Goal: Navigation & Orientation: Find specific page/section

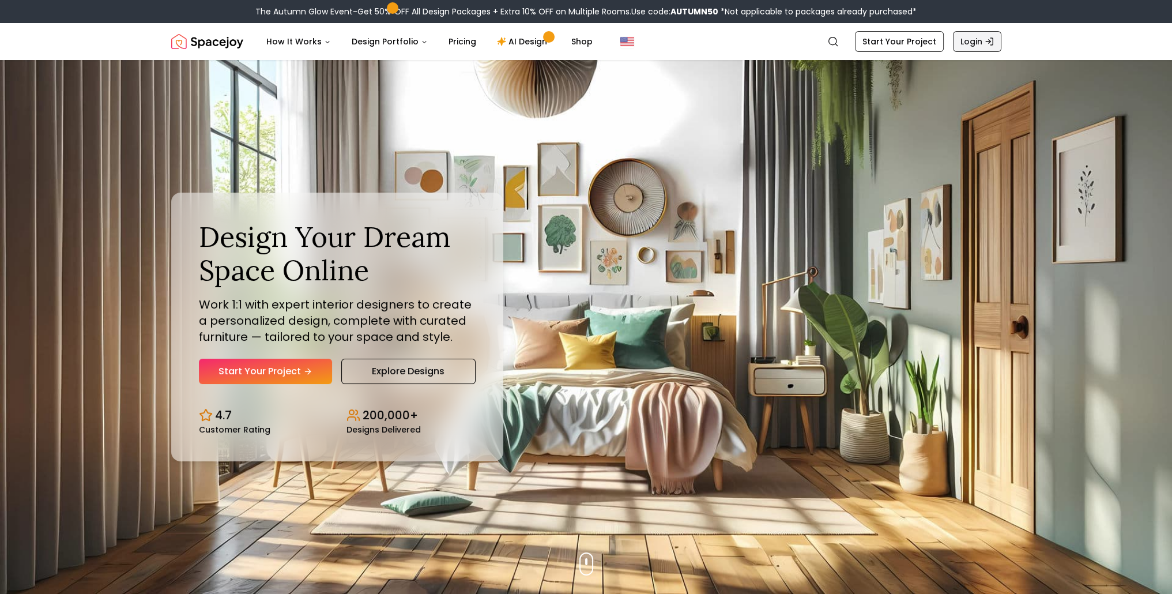
click at [977, 40] on link "Login" at bounding box center [977, 41] width 48 height 21
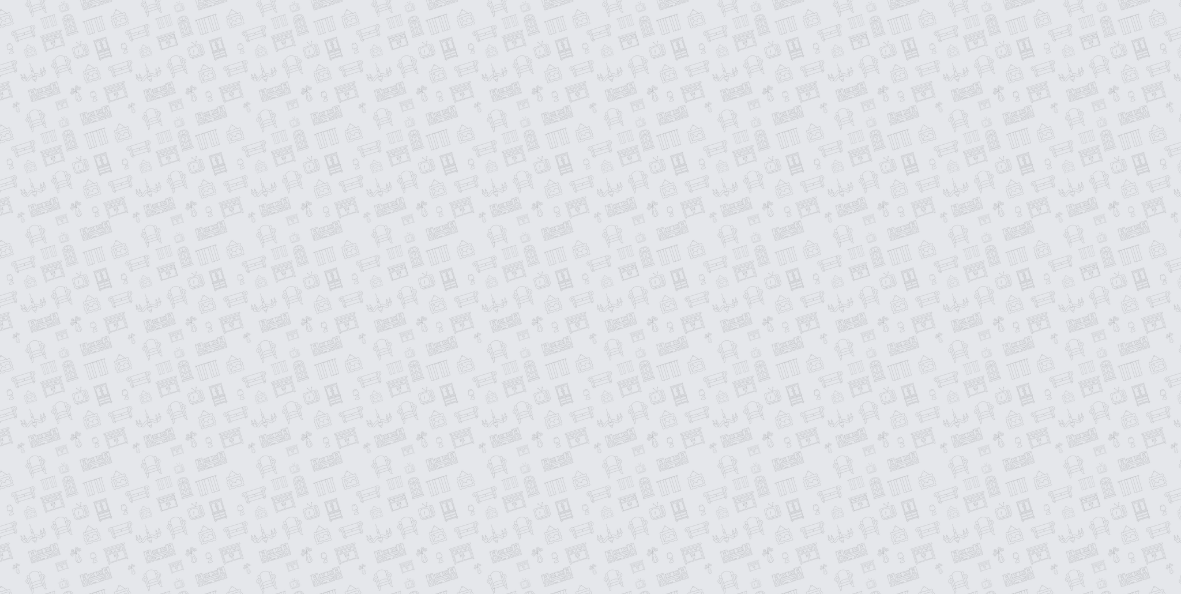
type input "**********"
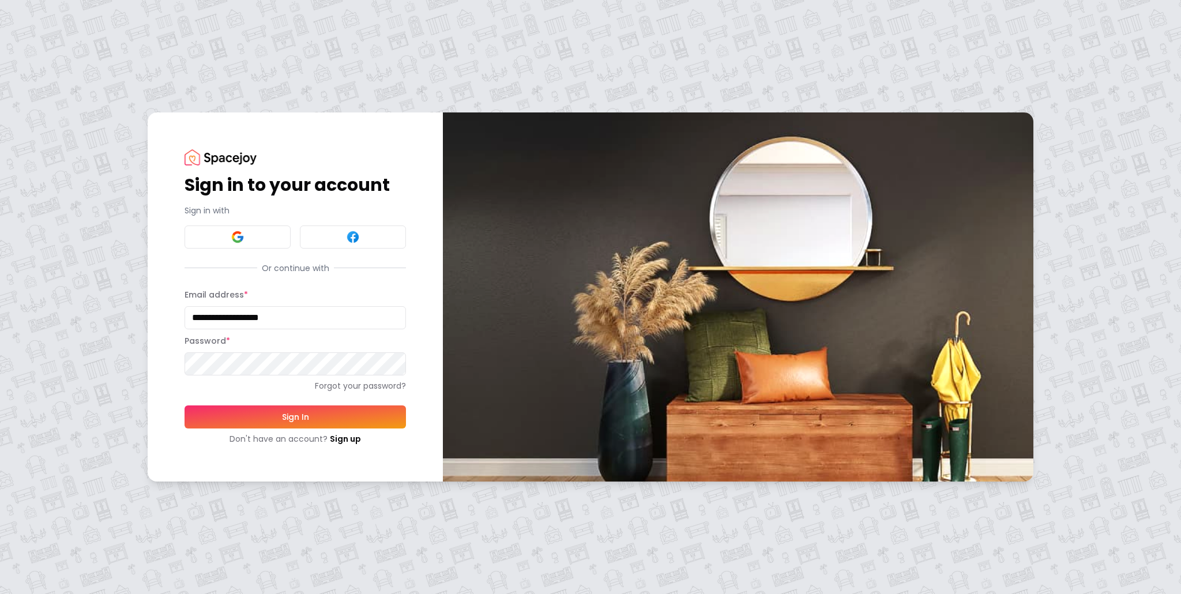
click at [323, 415] on button "Sign In" at bounding box center [294, 416] width 221 height 23
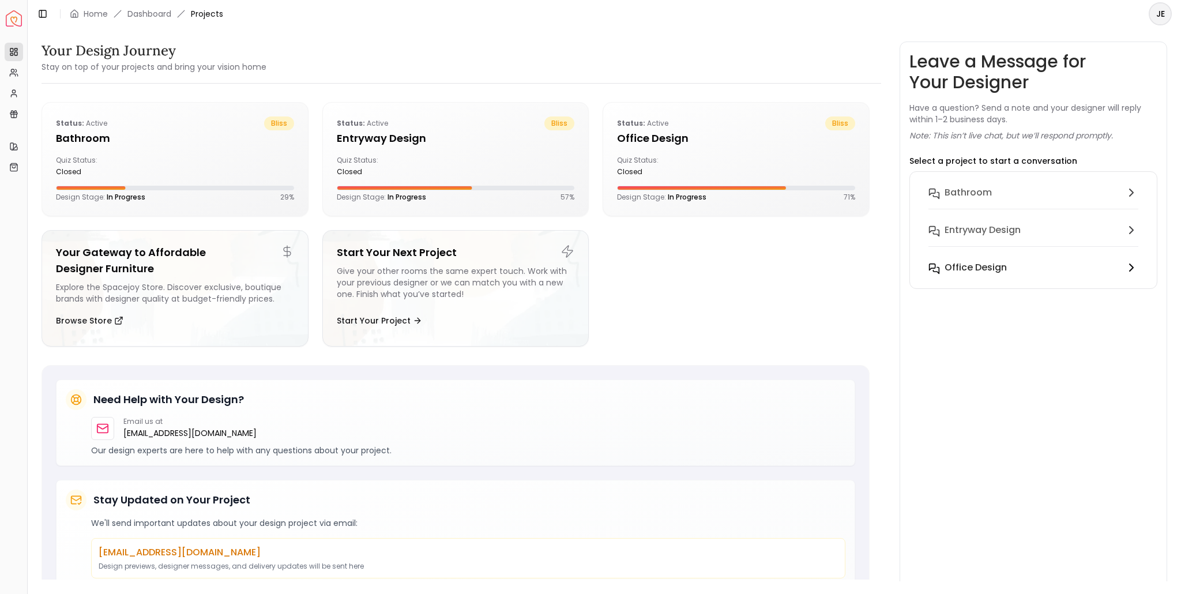
click at [965, 272] on h6 "Office design" at bounding box center [975, 268] width 62 height 14
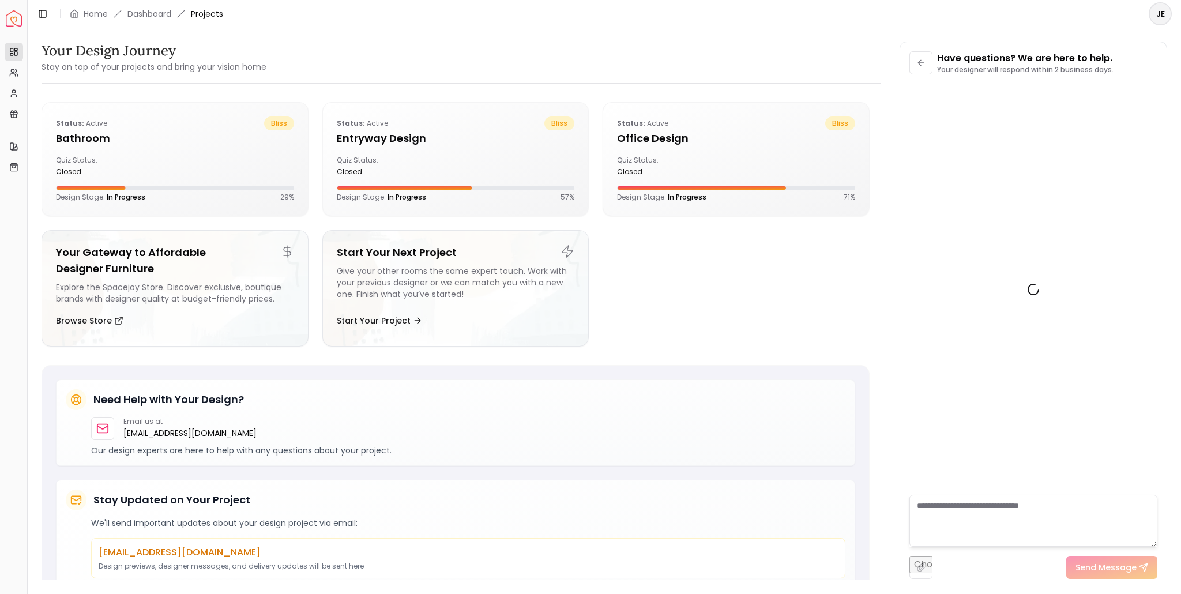
scroll to position [1595, 0]
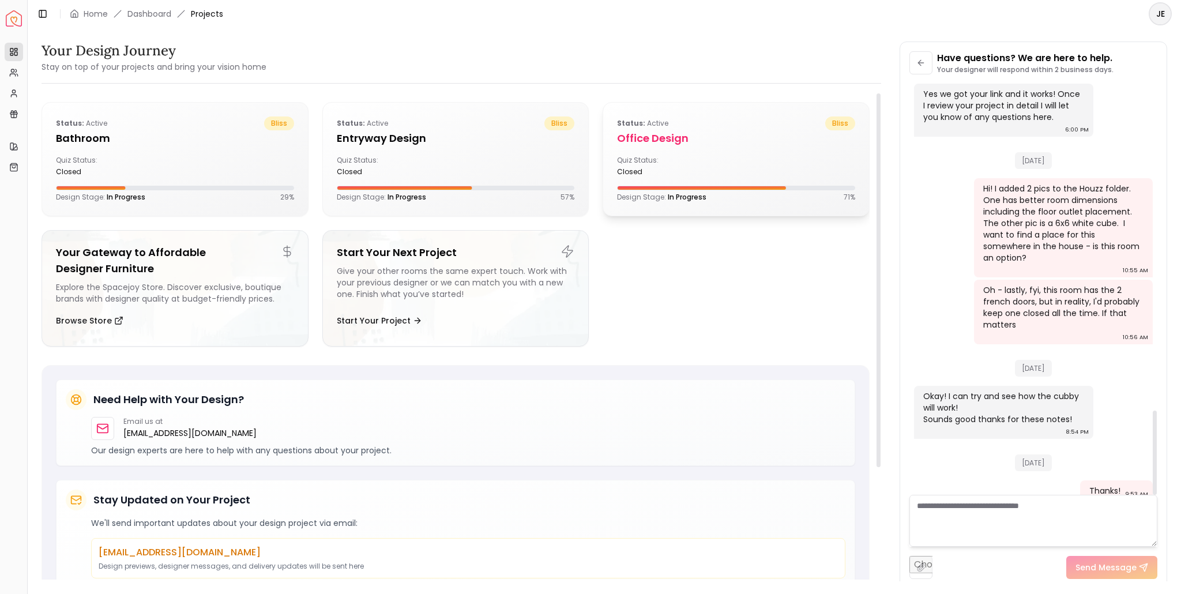
click at [673, 145] on h5 "Office design" at bounding box center [736, 138] width 238 height 16
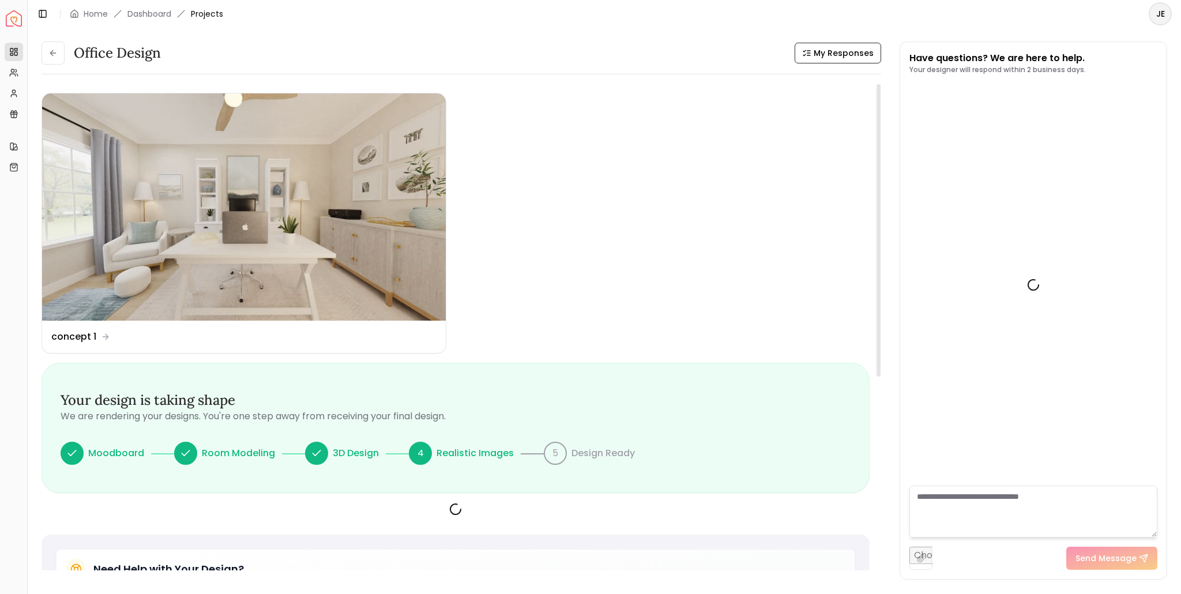
scroll to position [1604, 0]
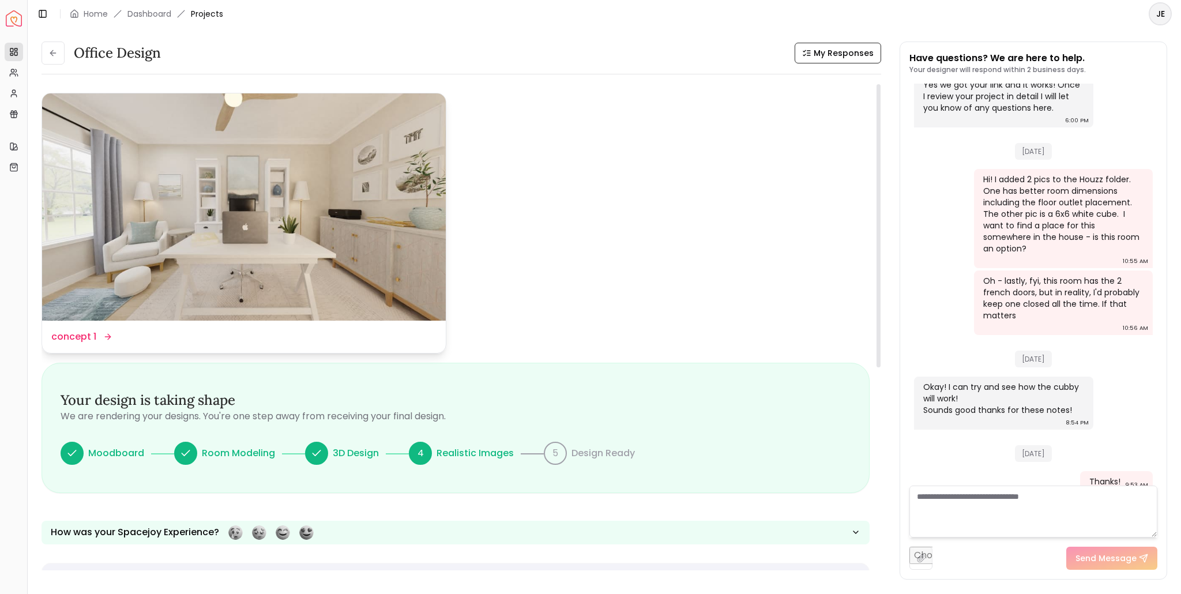
click at [110, 335] on icon at bounding box center [107, 336] width 9 height 9
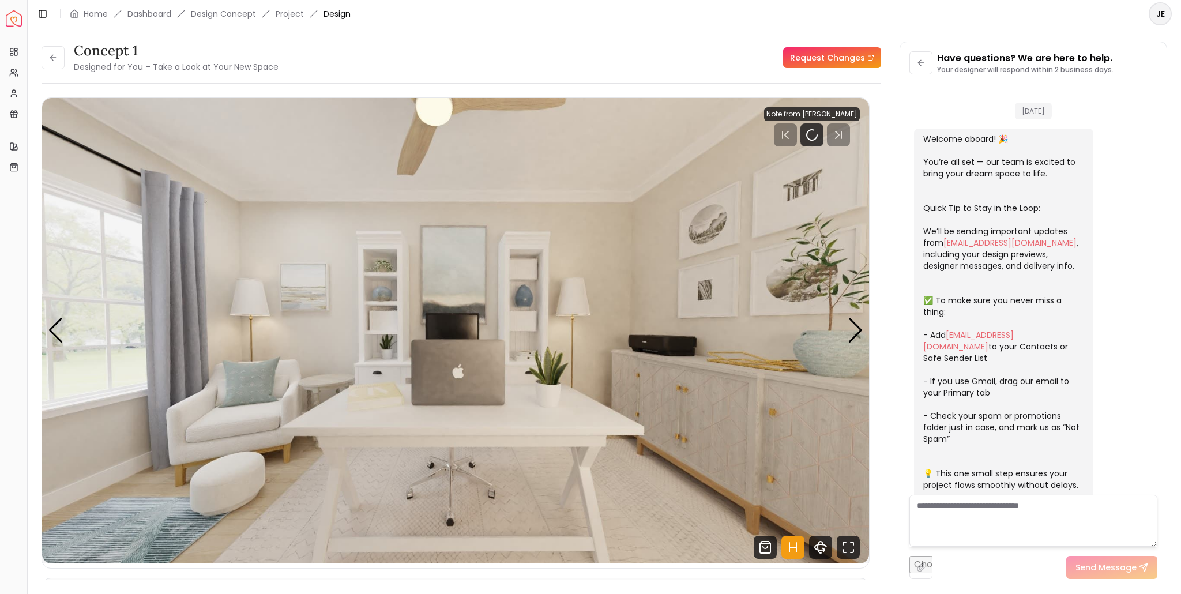
scroll to position [1595, 0]
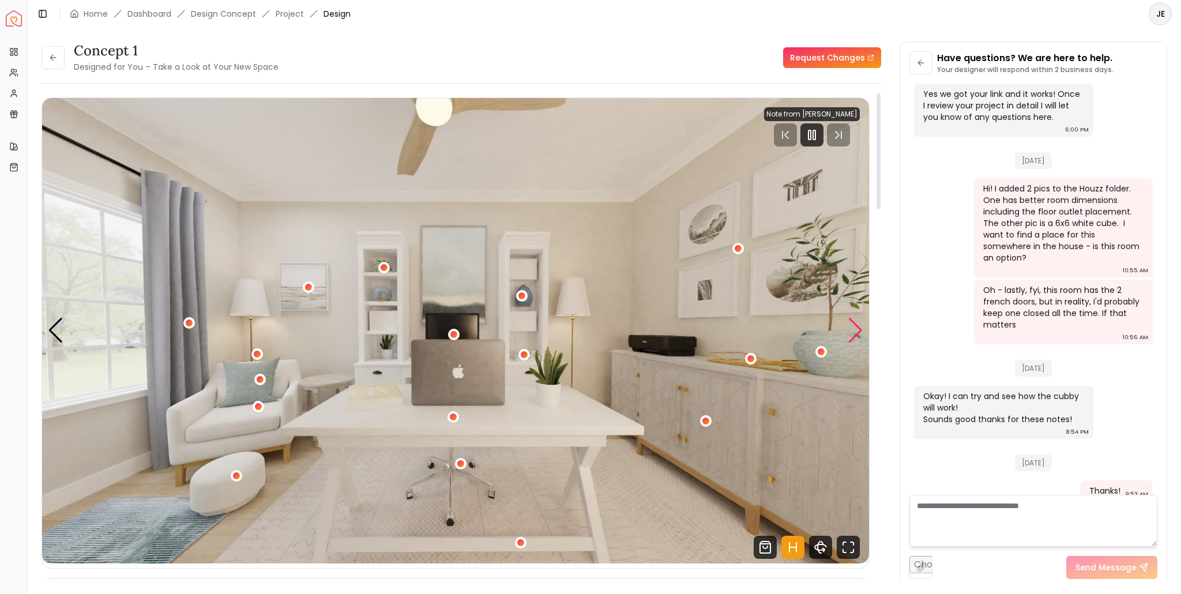
click at [858, 325] on div "Next slide" at bounding box center [855, 330] width 16 height 25
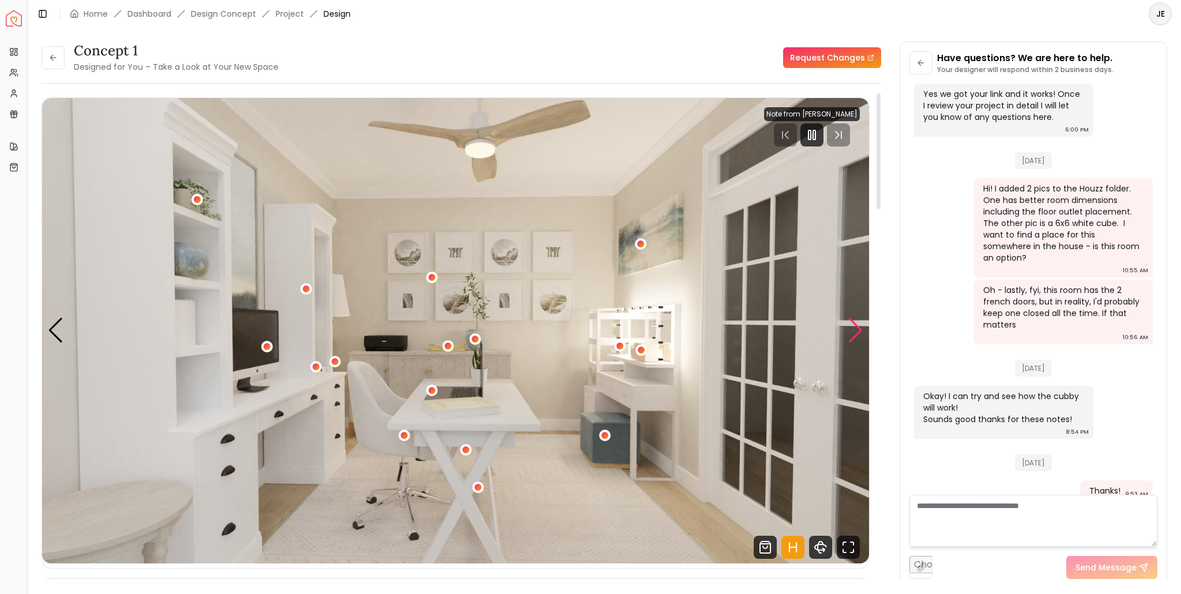
click at [858, 325] on div "Next slide" at bounding box center [855, 330] width 16 height 25
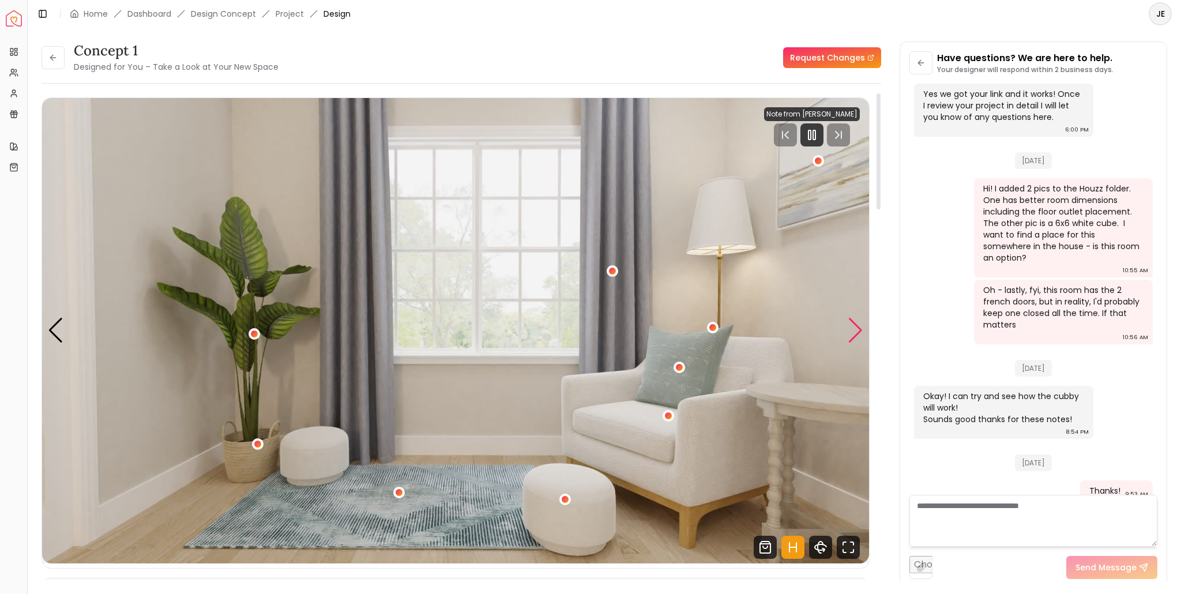
click at [858, 325] on div "Next slide" at bounding box center [855, 330] width 16 height 25
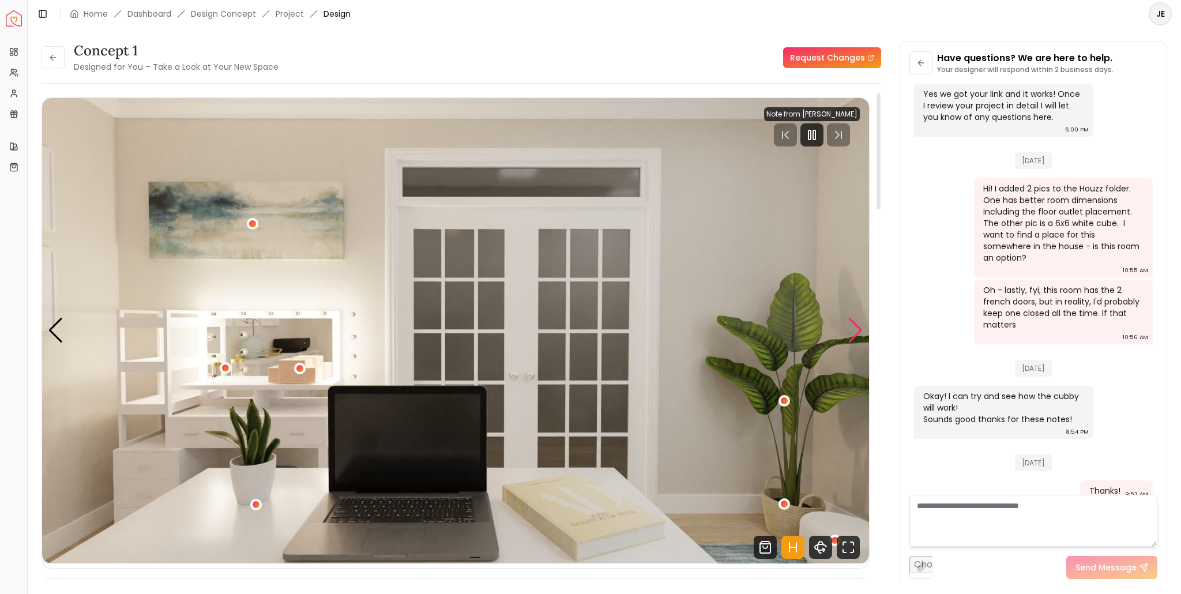
click at [858, 325] on div "Next slide" at bounding box center [855, 330] width 16 height 25
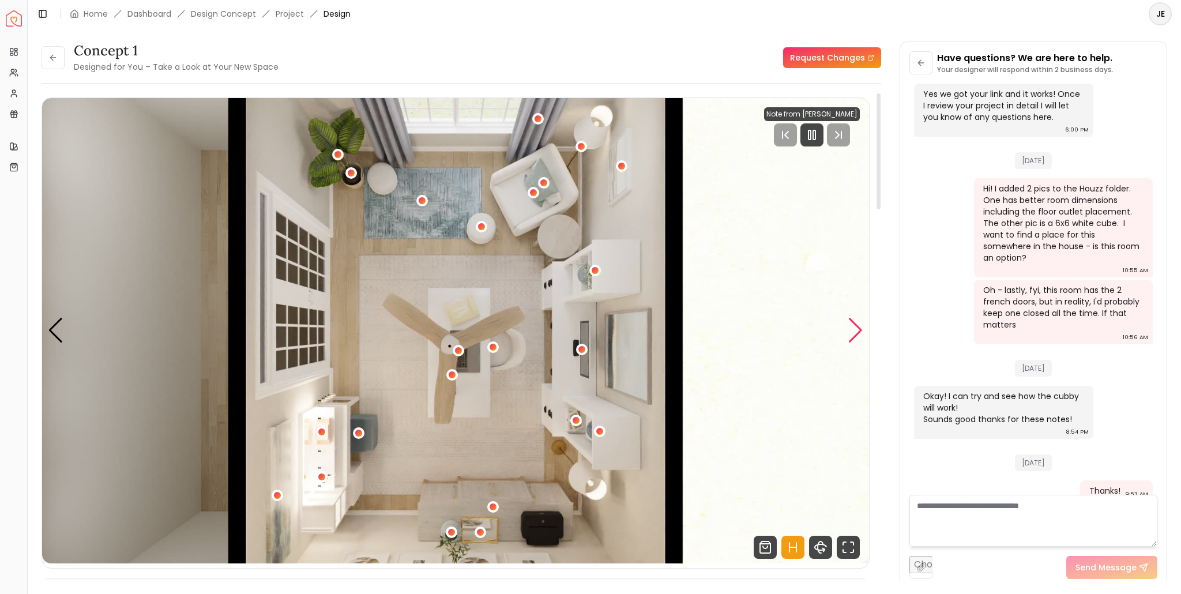
click at [858, 325] on div "Next slide" at bounding box center [855, 330] width 16 height 25
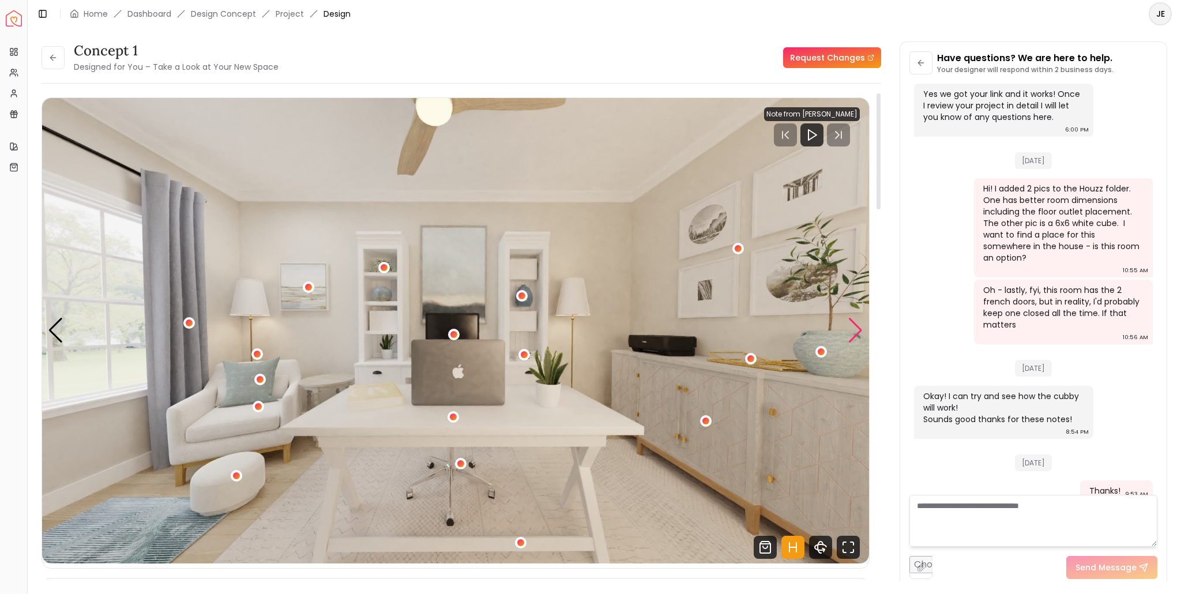
click at [858, 325] on div "Next slide" at bounding box center [855, 330] width 16 height 25
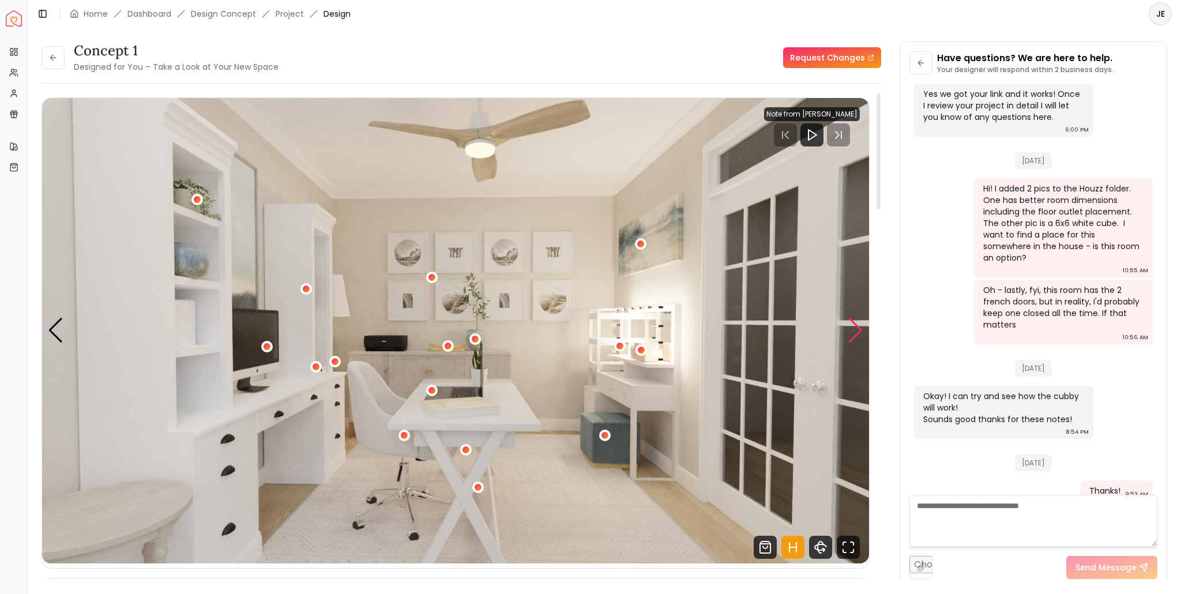
click at [858, 325] on div "Next slide" at bounding box center [855, 330] width 16 height 25
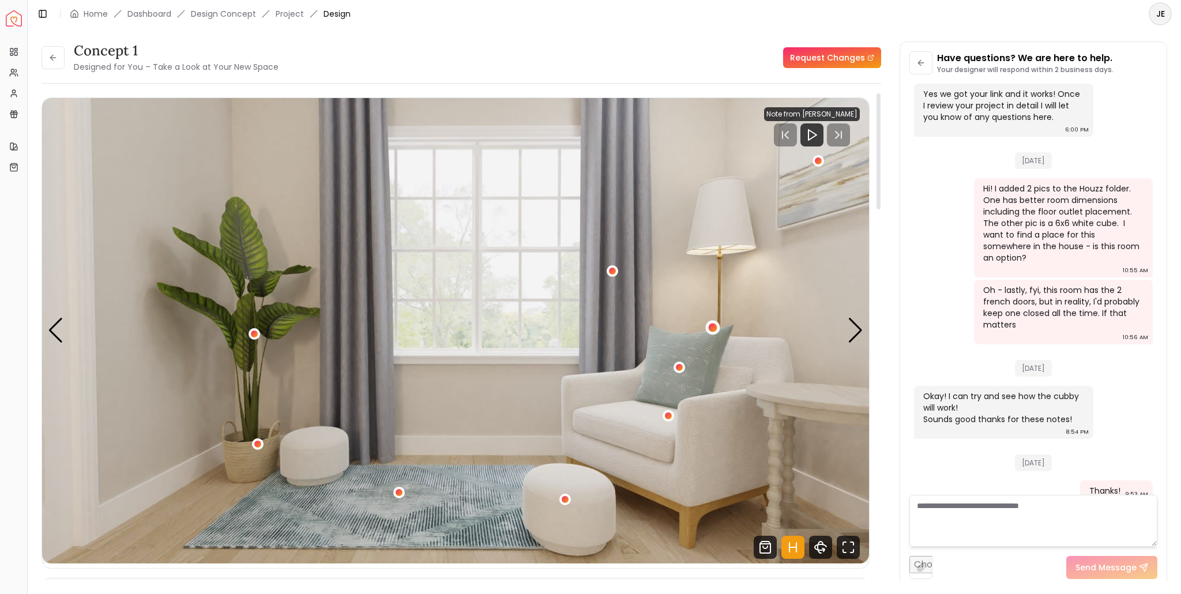
click at [709, 329] on div "3 / 5" at bounding box center [712, 327] width 9 height 9
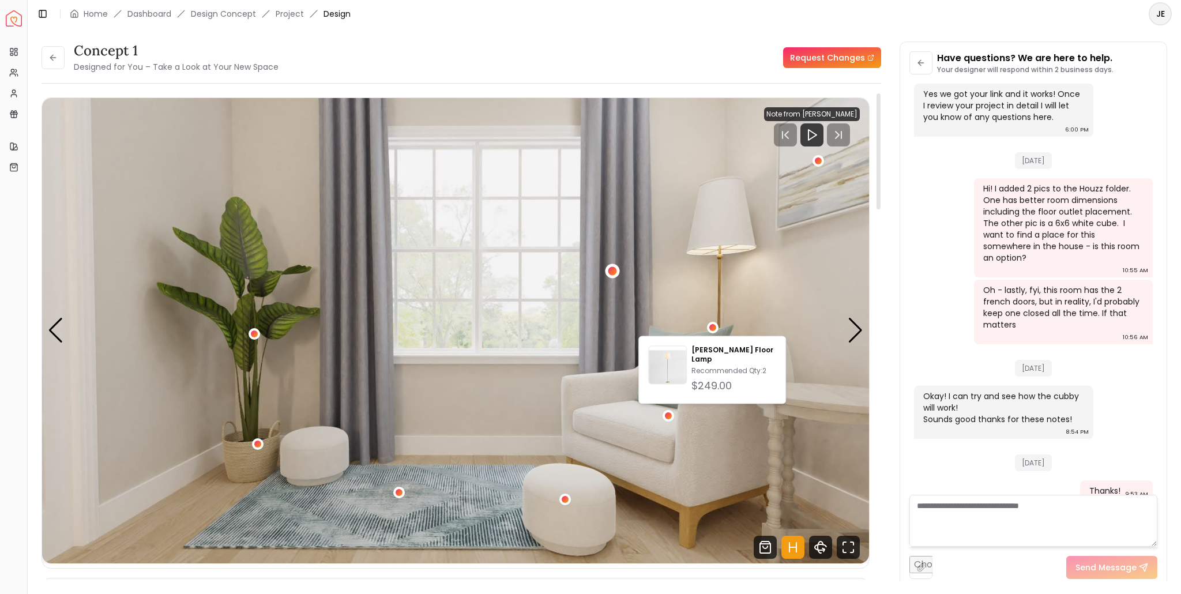
click at [610, 272] on div "3 / 5" at bounding box center [612, 271] width 9 height 9
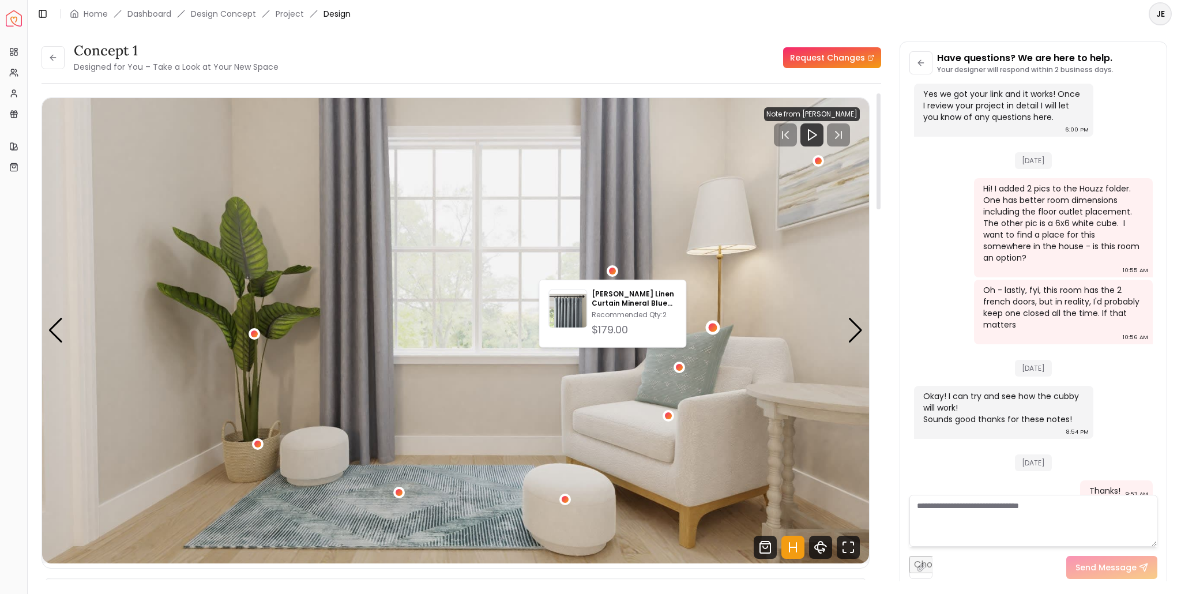
click at [711, 325] on div "3 / 5" at bounding box center [712, 327] width 9 height 9
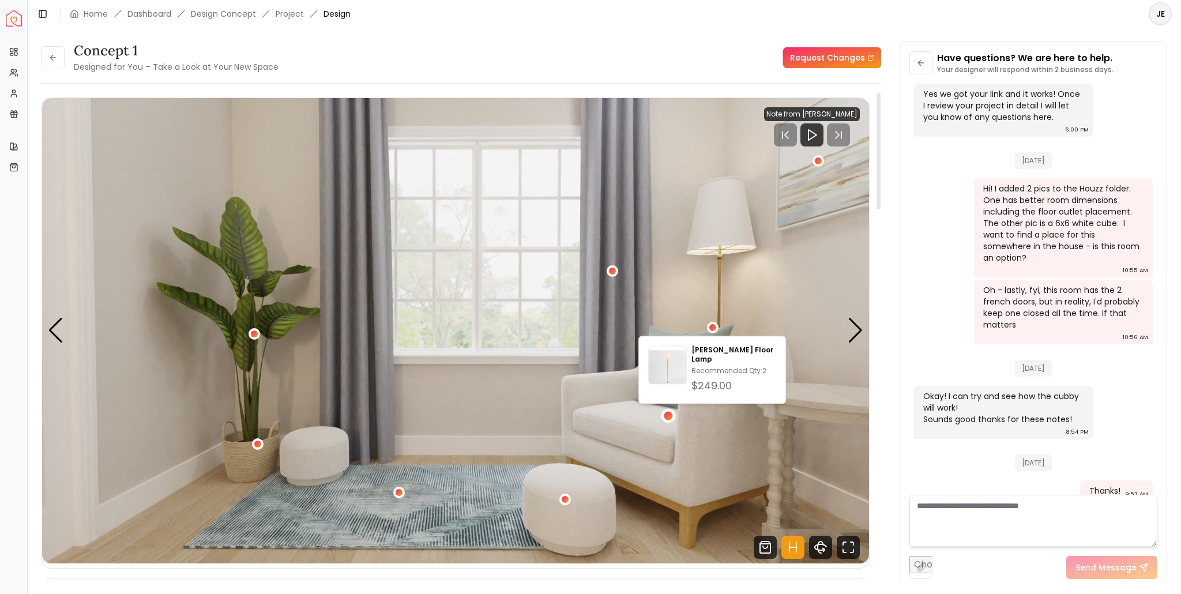
click at [668, 410] on div "3 / 5" at bounding box center [668, 415] width 14 height 14
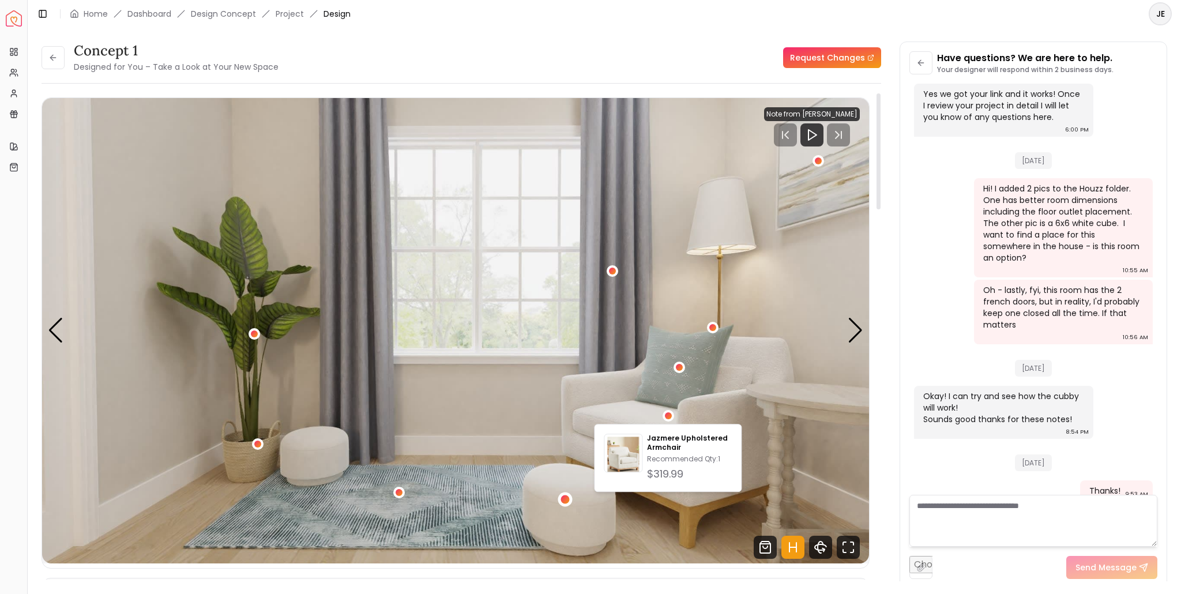
click at [563, 500] on div "3 / 5" at bounding box center [564, 499] width 9 height 9
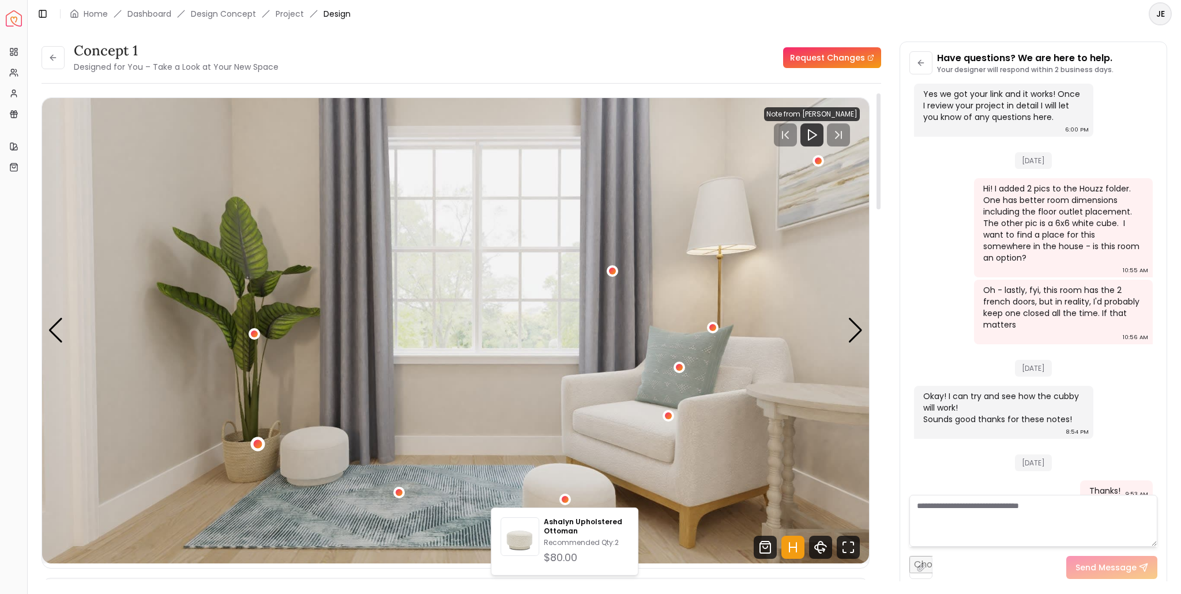
click at [259, 440] on div "3 / 5" at bounding box center [257, 444] width 9 height 9
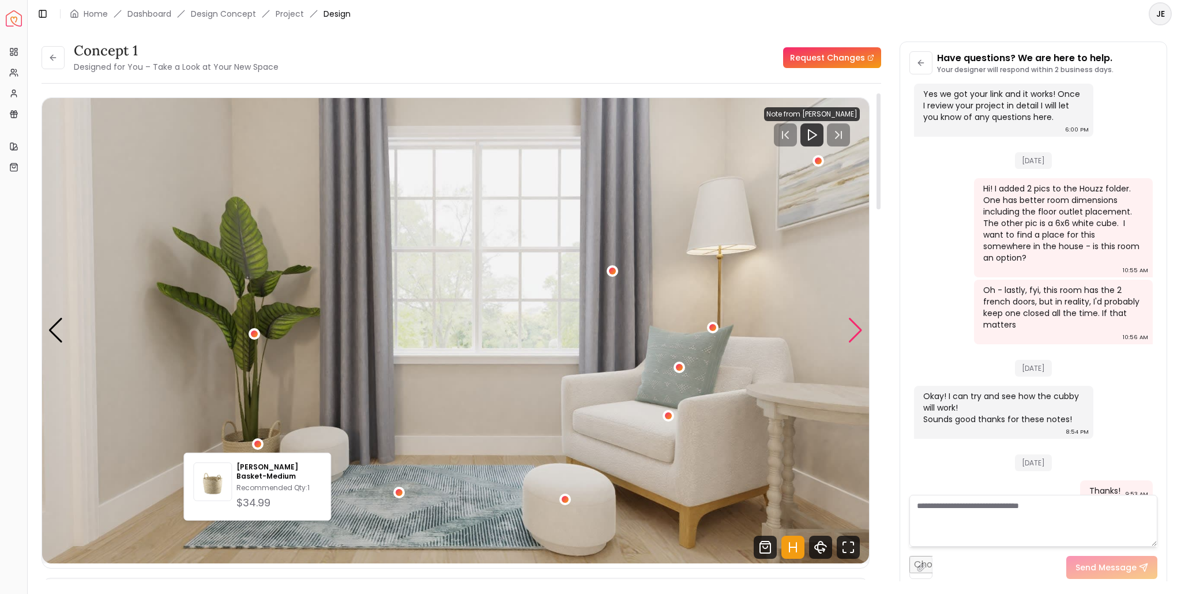
click at [853, 329] on div "Next slide" at bounding box center [855, 330] width 16 height 25
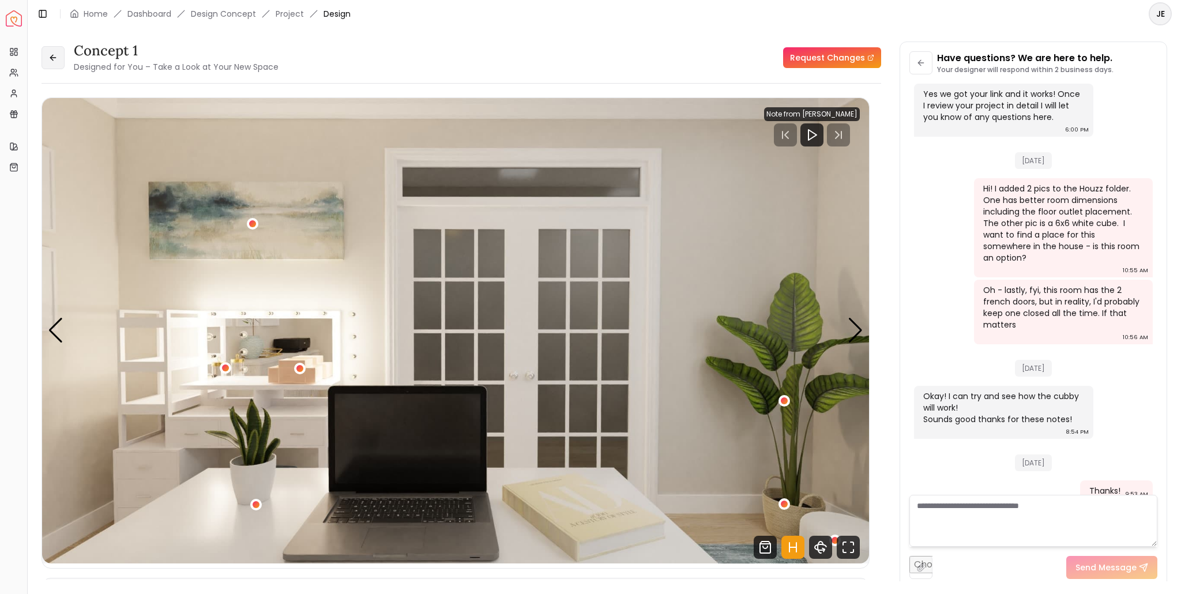
click at [54, 63] on button at bounding box center [53, 57] width 23 height 23
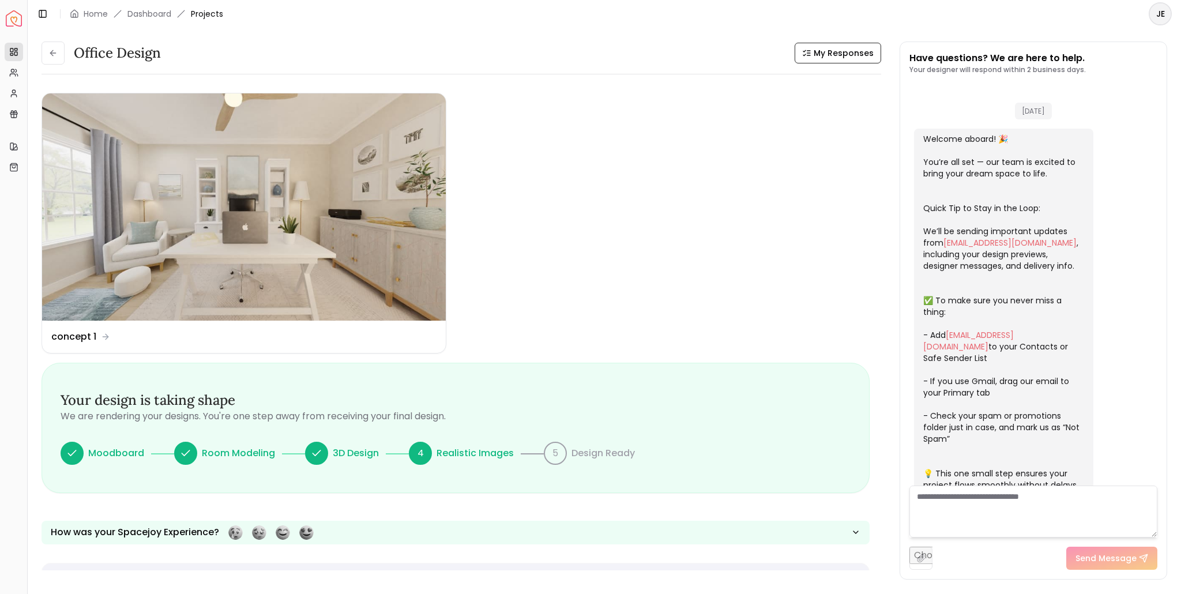
scroll to position [1604, 0]
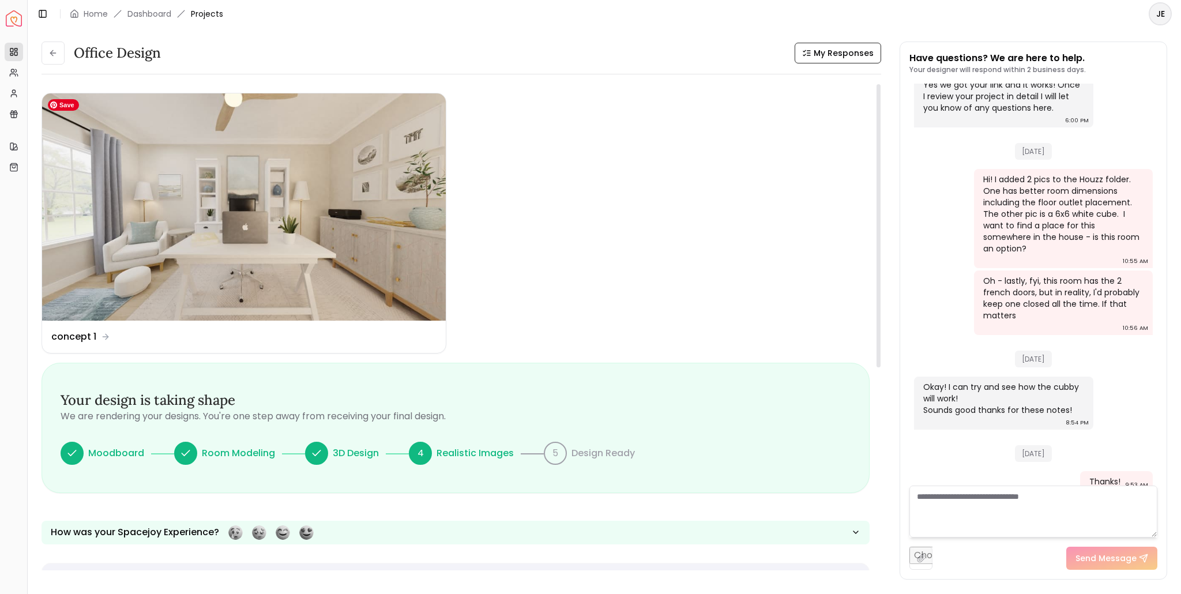
click at [292, 201] on img at bounding box center [244, 206] width 404 height 227
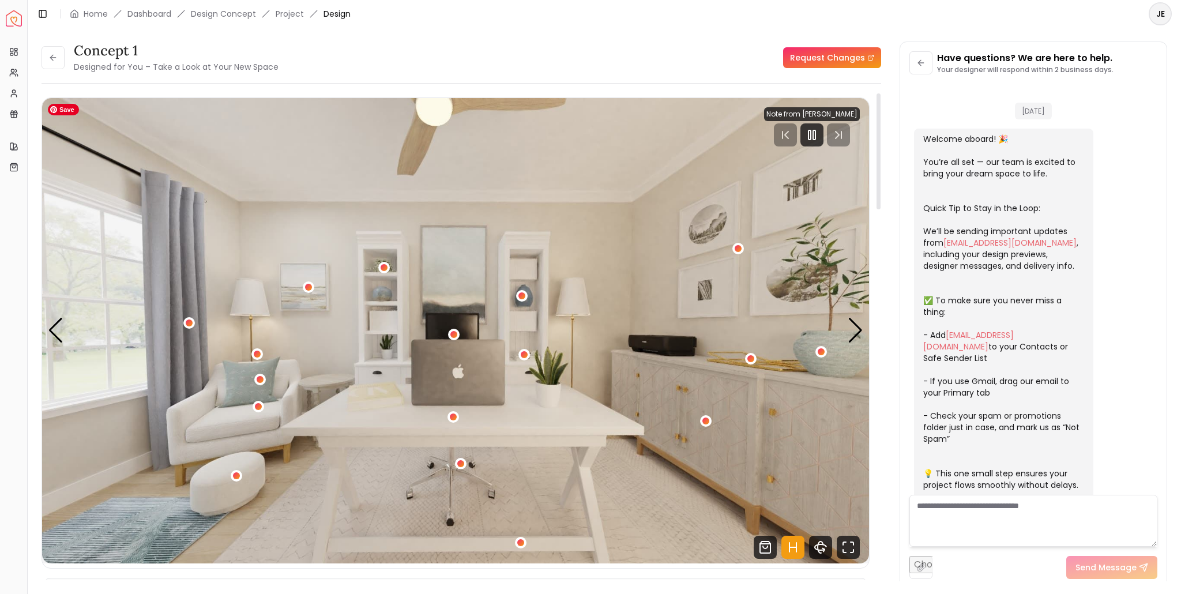
scroll to position [1595, 0]
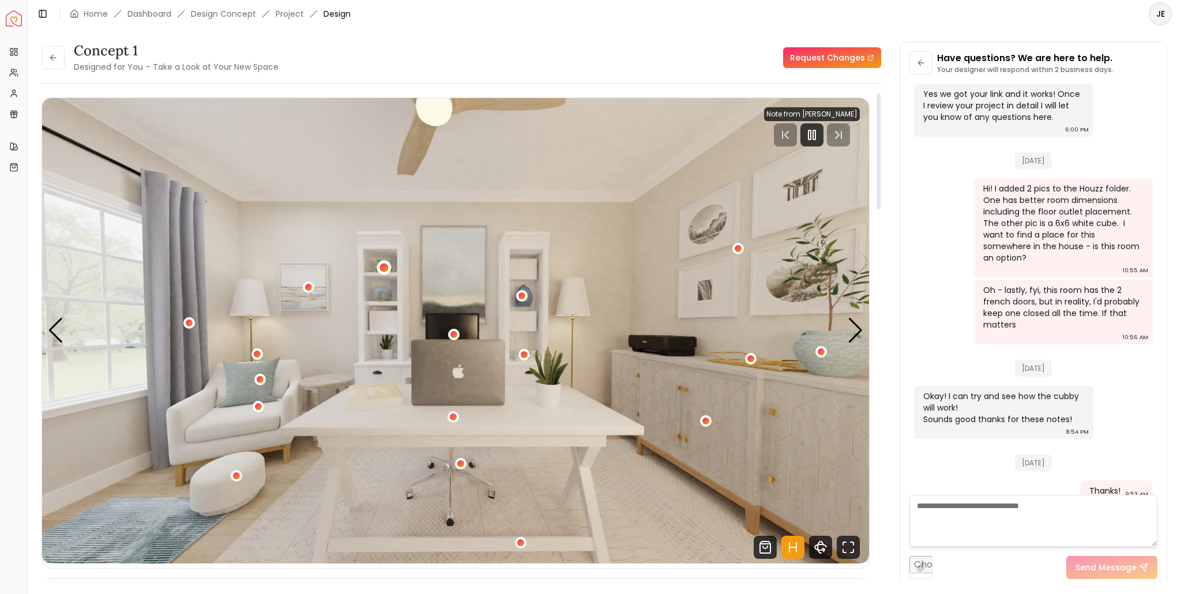
click at [385, 266] on div "1 / 5" at bounding box center [384, 267] width 9 height 9
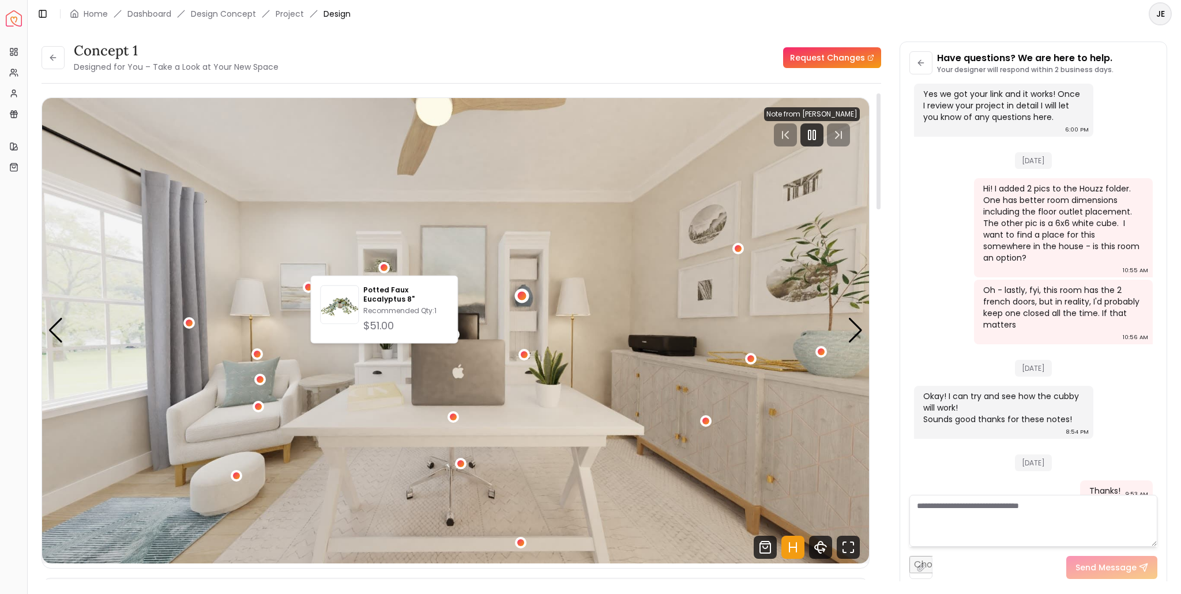
click at [526, 297] on div "1 / 5" at bounding box center [521, 296] width 14 height 14
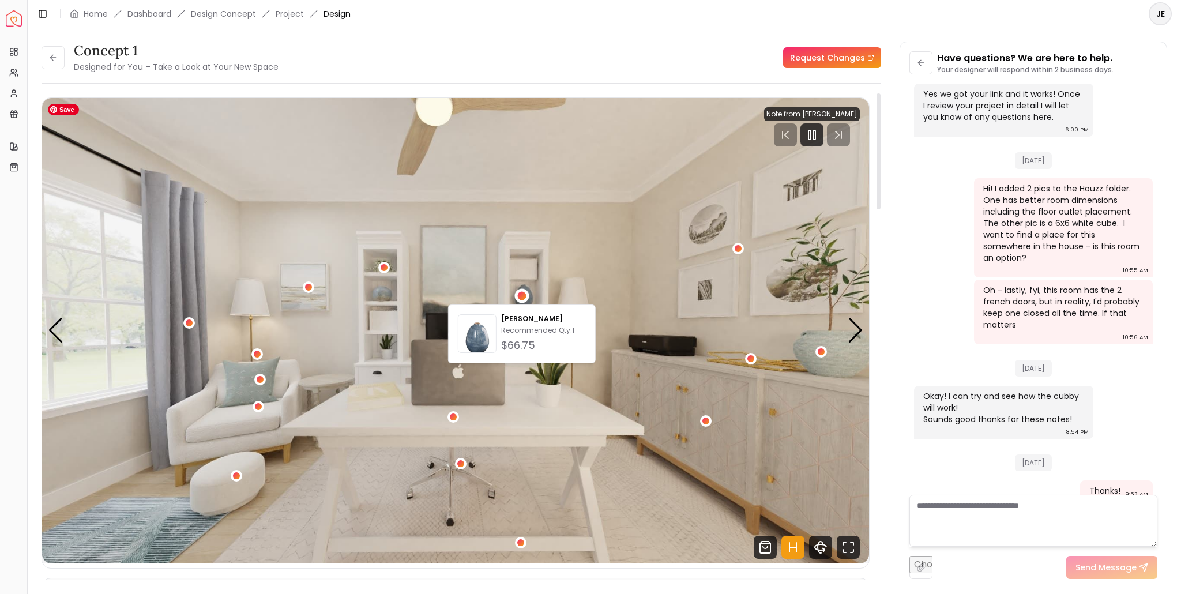
click at [661, 267] on img "1 / 5" at bounding box center [455, 330] width 827 height 465
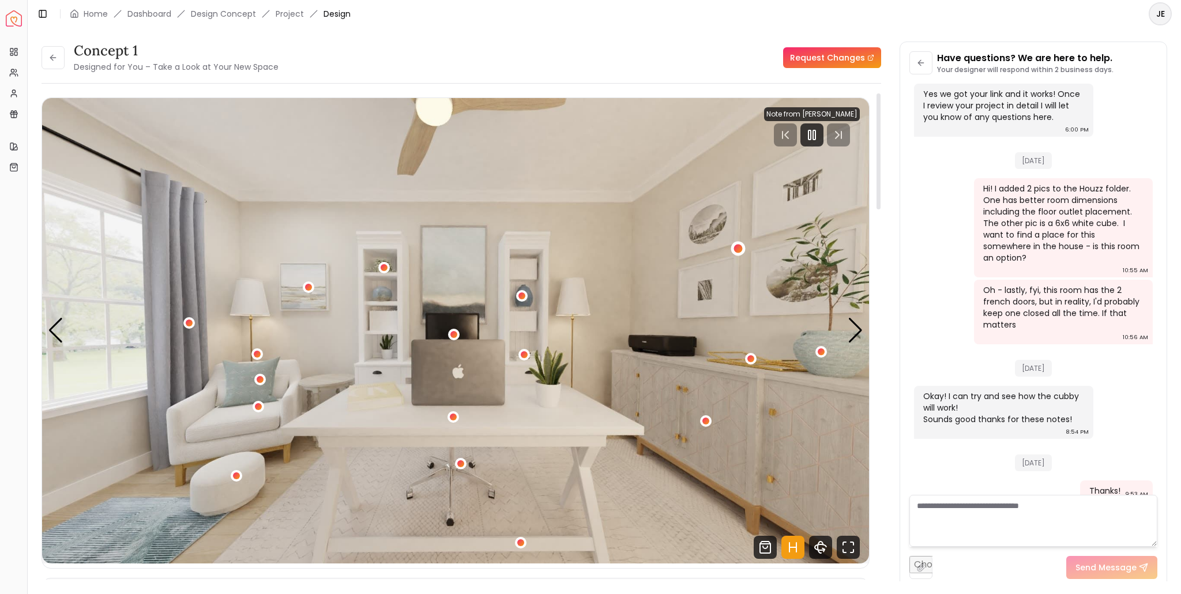
click at [736, 247] on div "1 / 5" at bounding box center [737, 248] width 9 height 9
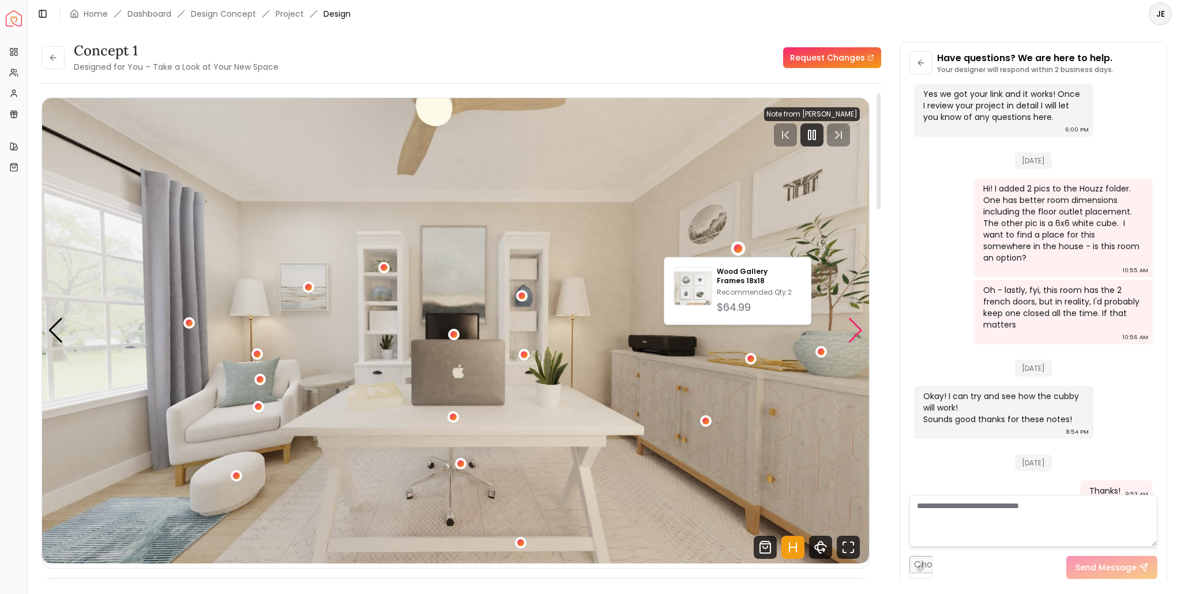
click at [853, 328] on div "Next slide" at bounding box center [855, 330] width 16 height 25
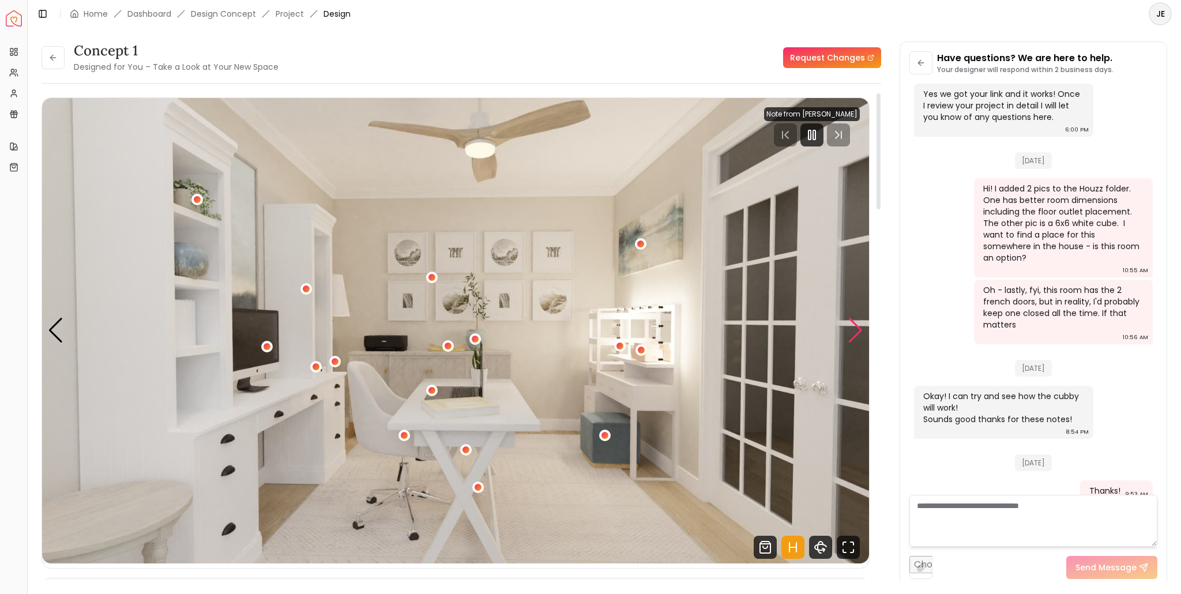
click at [853, 328] on div "Next slide" at bounding box center [855, 330] width 16 height 25
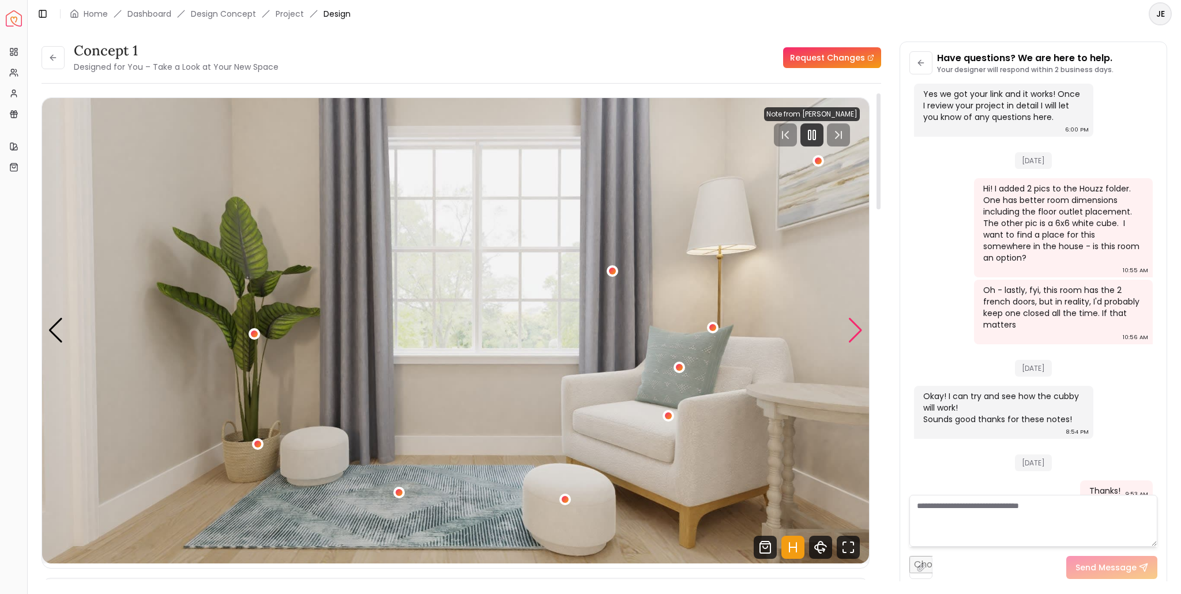
click at [853, 328] on div "Next slide" at bounding box center [855, 330] width 16 height 25
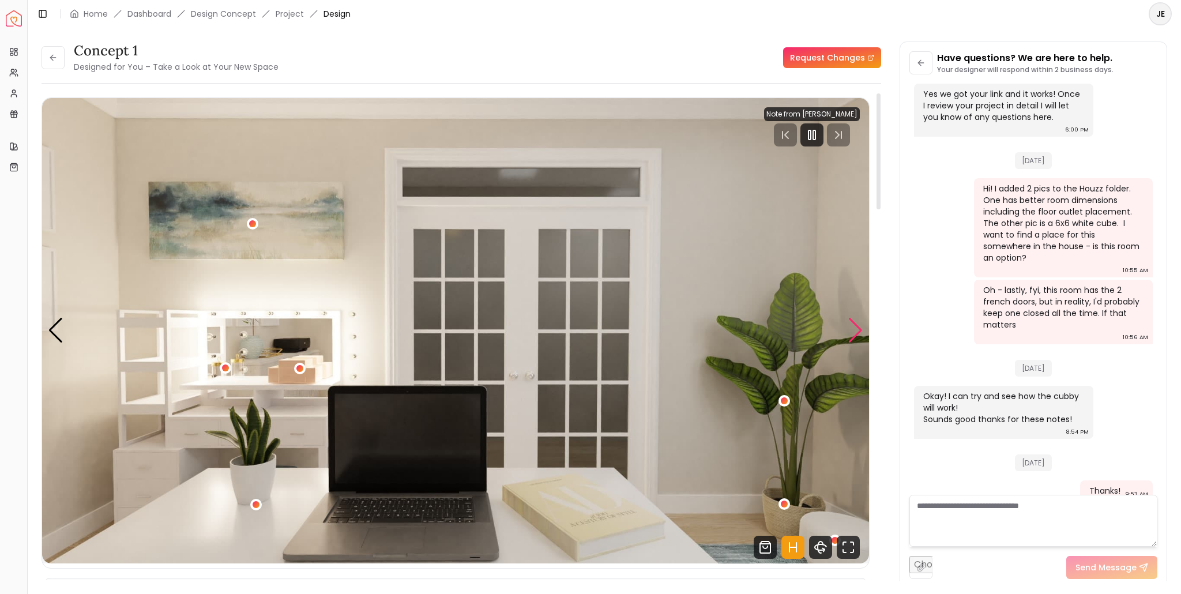
click at [853, 328] on div "Next slide" at bounding box center [855, 330] width 16 height 25
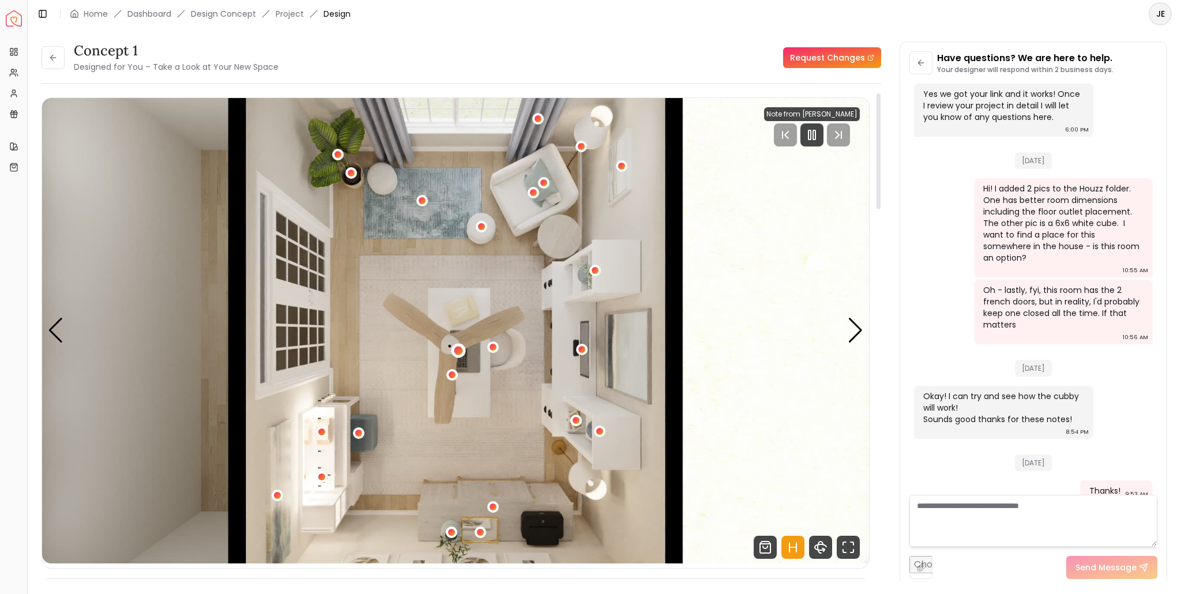
click at [461, 349] on div "5 / 5" at bounding box center [458, 350] width 9 height 9
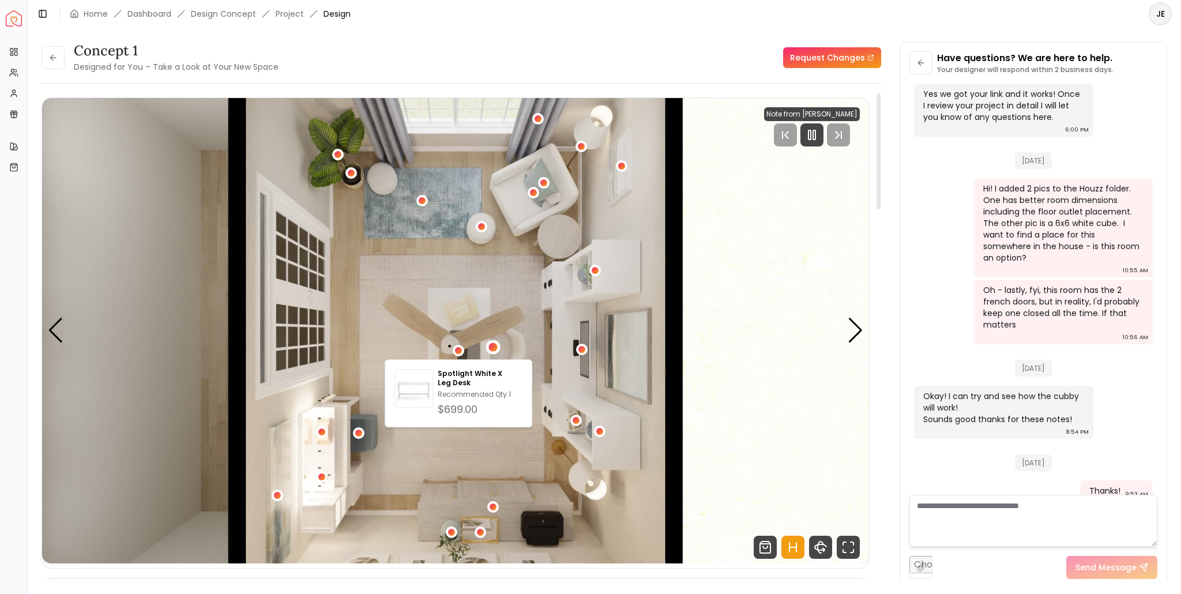
click at [493, 347] on div "5 / 5" at bounding box center [492, 347] width 9 height 9
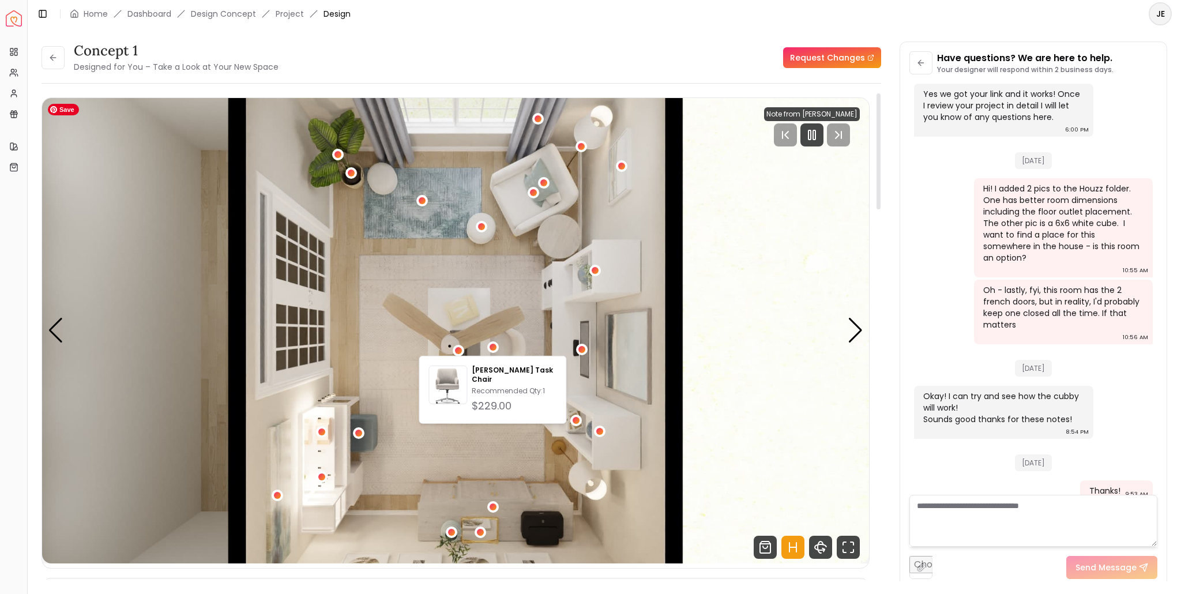
click at [400, 377] on img "5 / 5" at bounding box center [455, 330] width 827 height 465
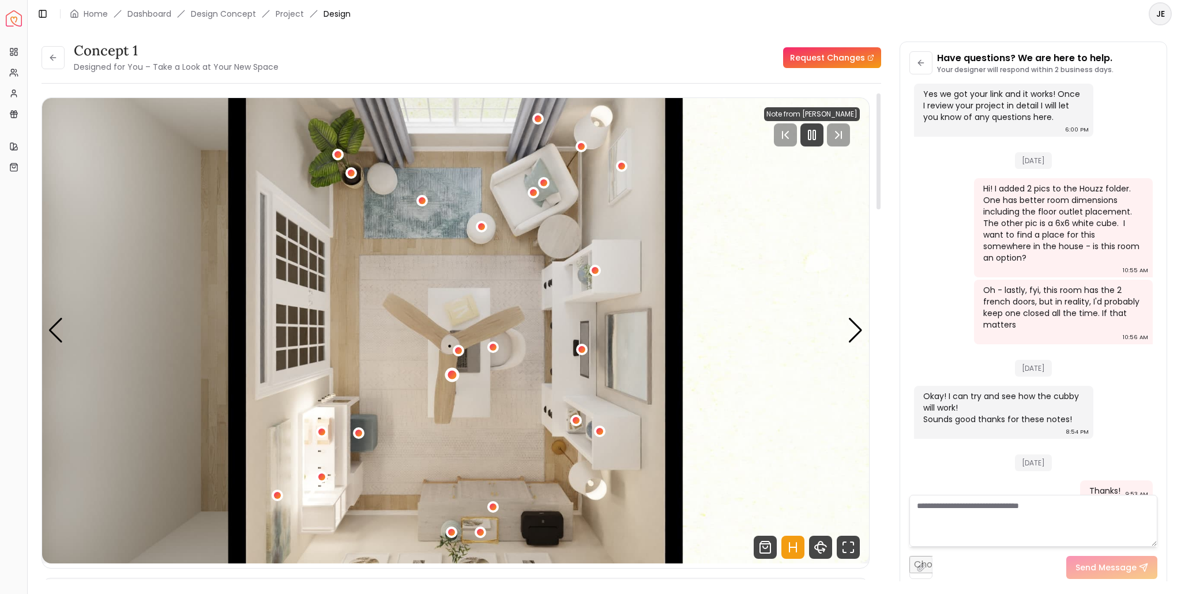
click at [454, 373] on div "5 / 5" at bounding box center [451, 375] width 9 height 9
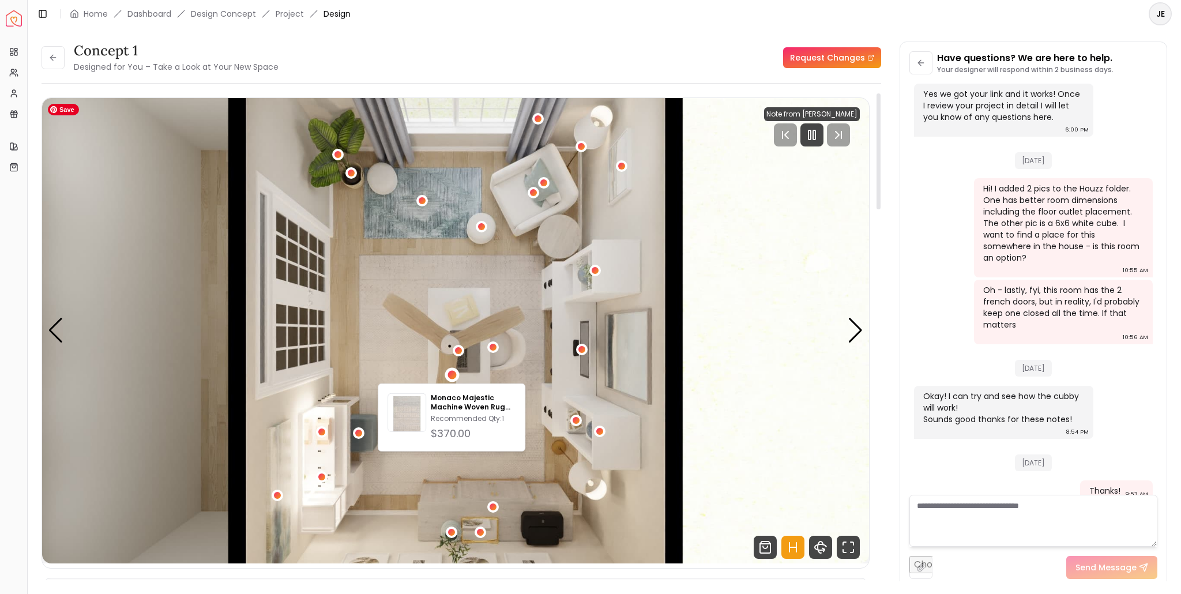
click at [442, 333] on img "5 / 5" at bounding box center [455, 330] width 827 height 465
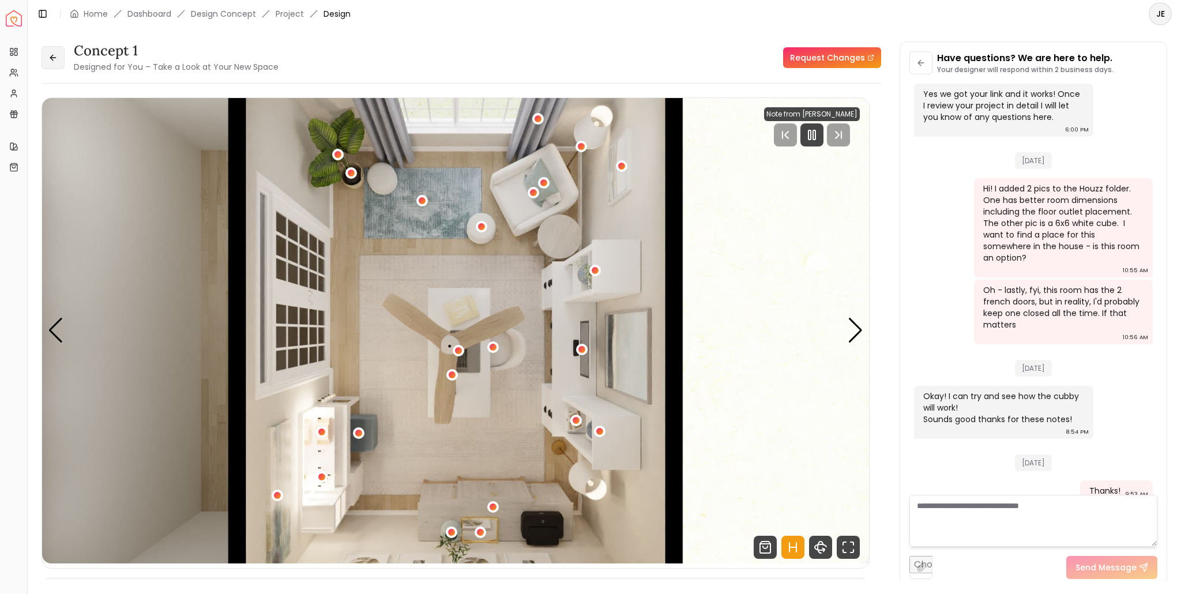
click at [46, 55] on button at bounding box center [53, 57] width 23 height 23
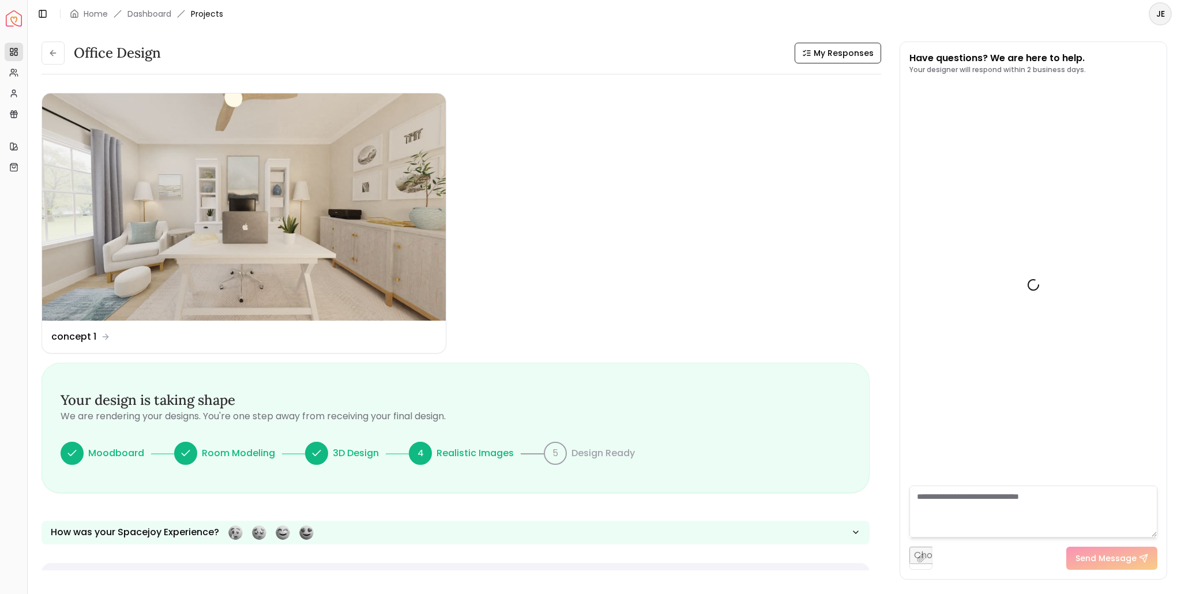
scroll to position [1604, 0]
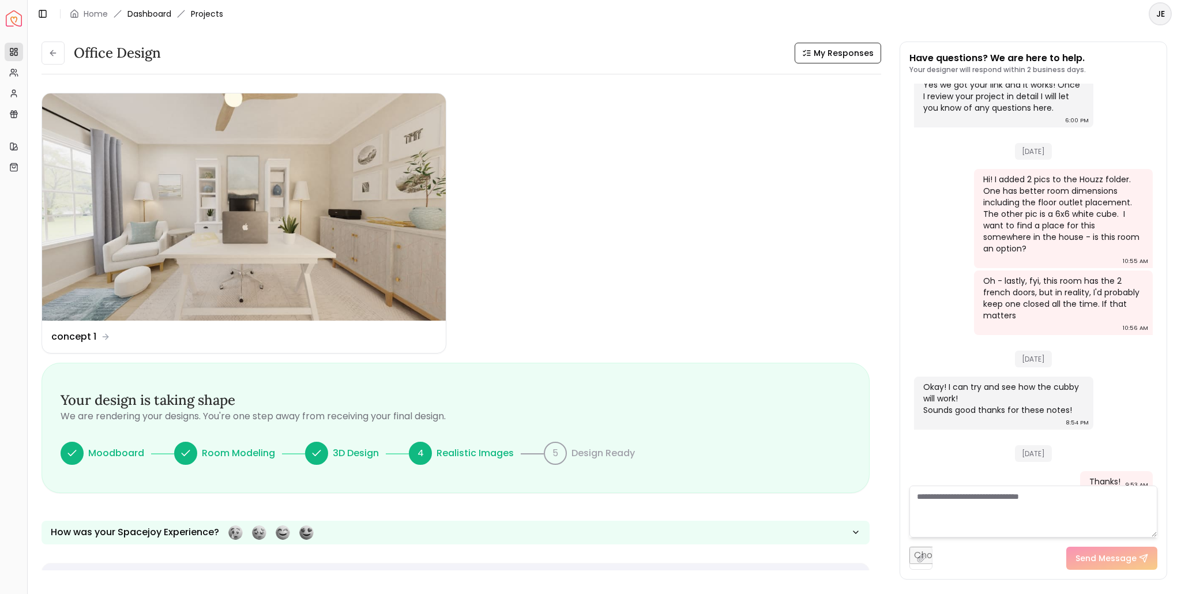
click at [147, 17] on link "Dashboard" at bounding box center [149, 14] width 44 height 12
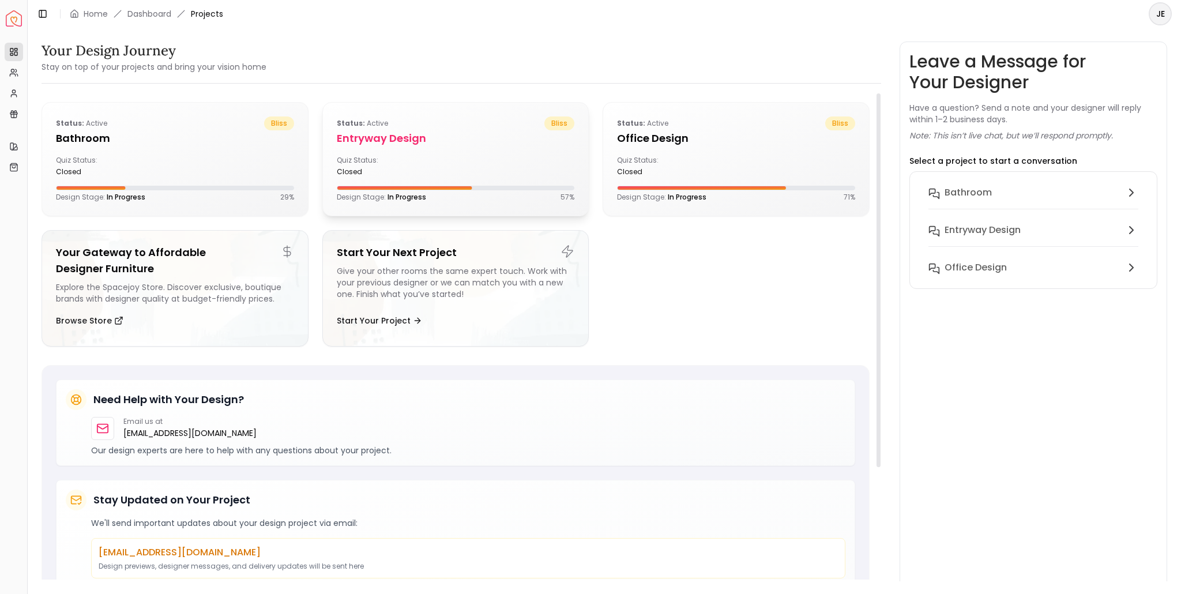
click at [429, 159] on div "Quiz Status: closed" at bounding box center [394, 166] width 114 height 21
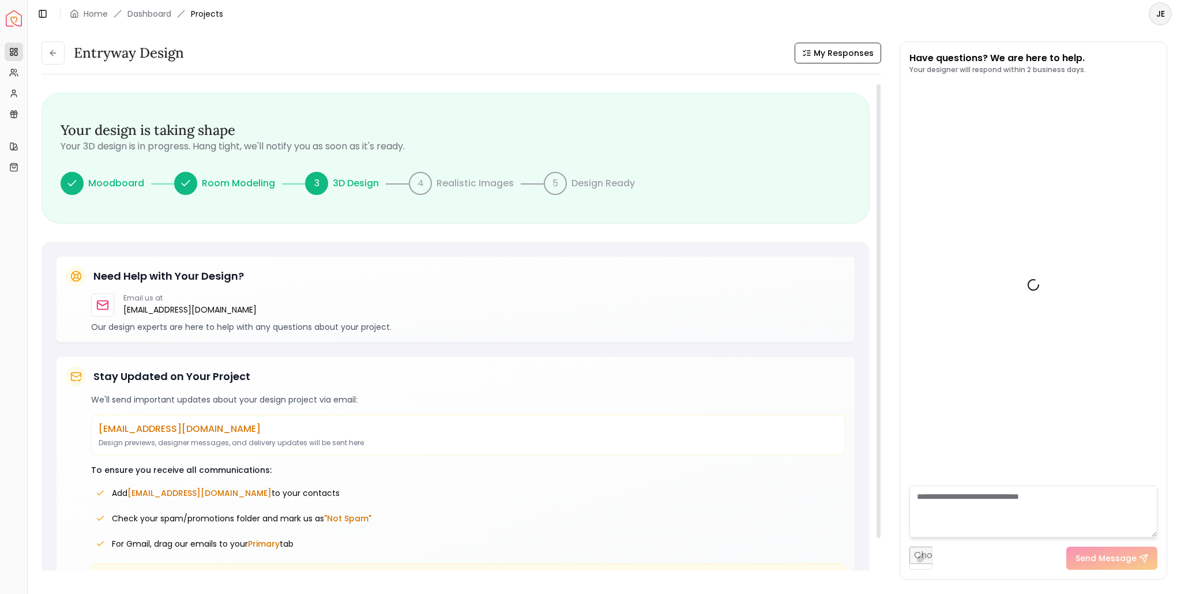
scroll to position [116, 0]
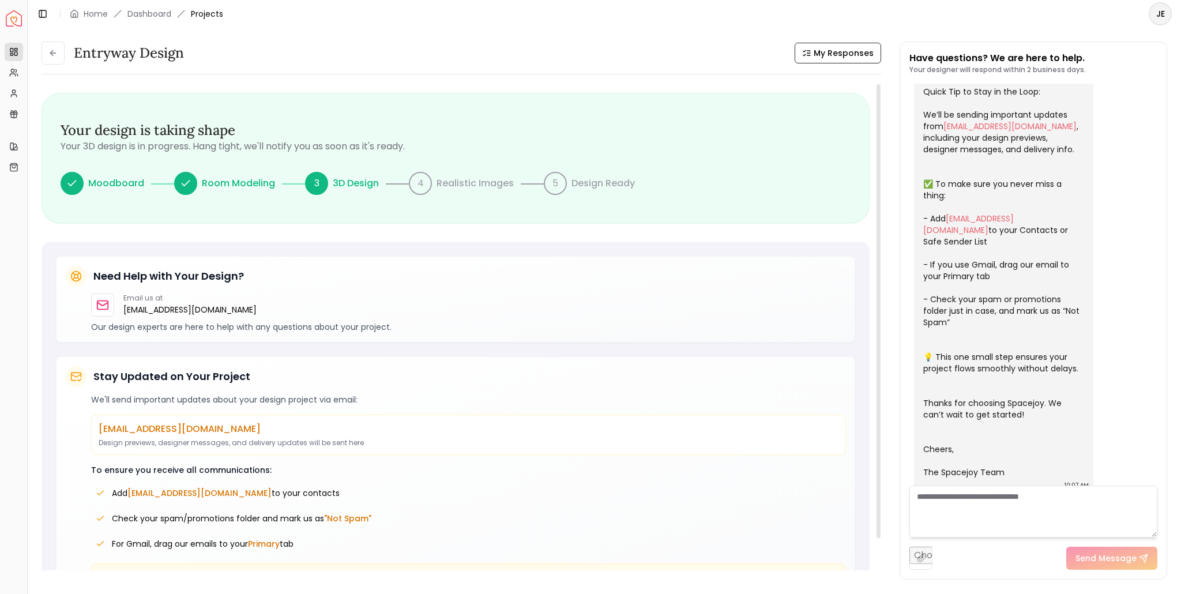
click at [463, 184] on p "Realistic Images" at bounding box center [474, 183] width 77 height 14
click at [357, 182] on p "3D Design" at bounding box center [356, 183] width 46 height 14
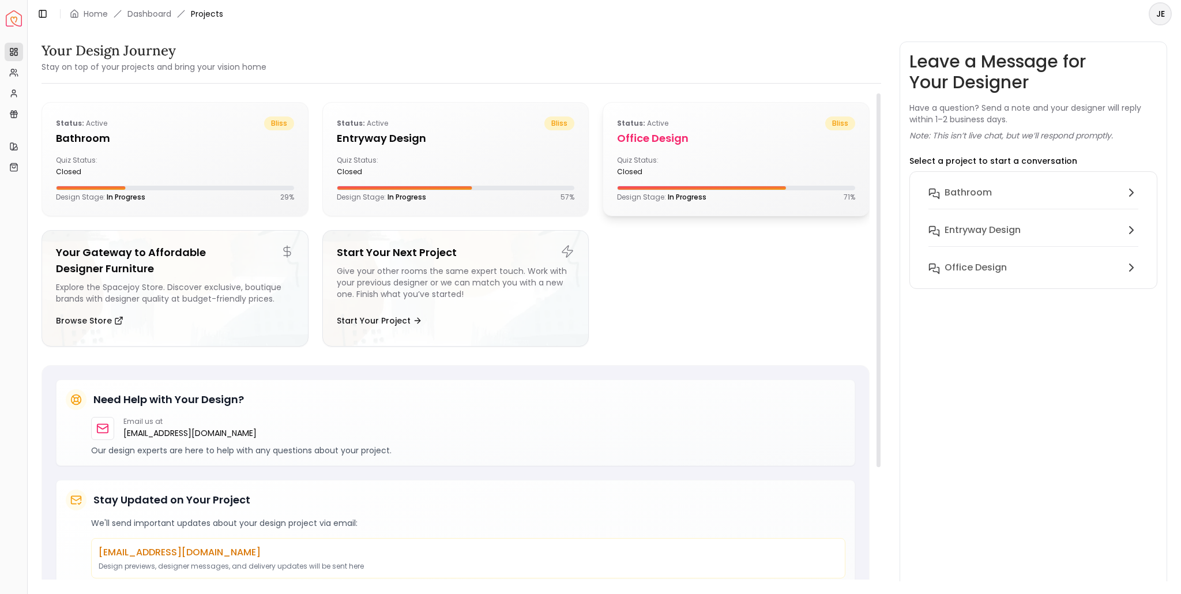
click at [639, 149] on div "Status: active bliss Office design Quiz Status: closed Design Stage: In Progres…" at bounding box center [736, 159] width 266 height 113
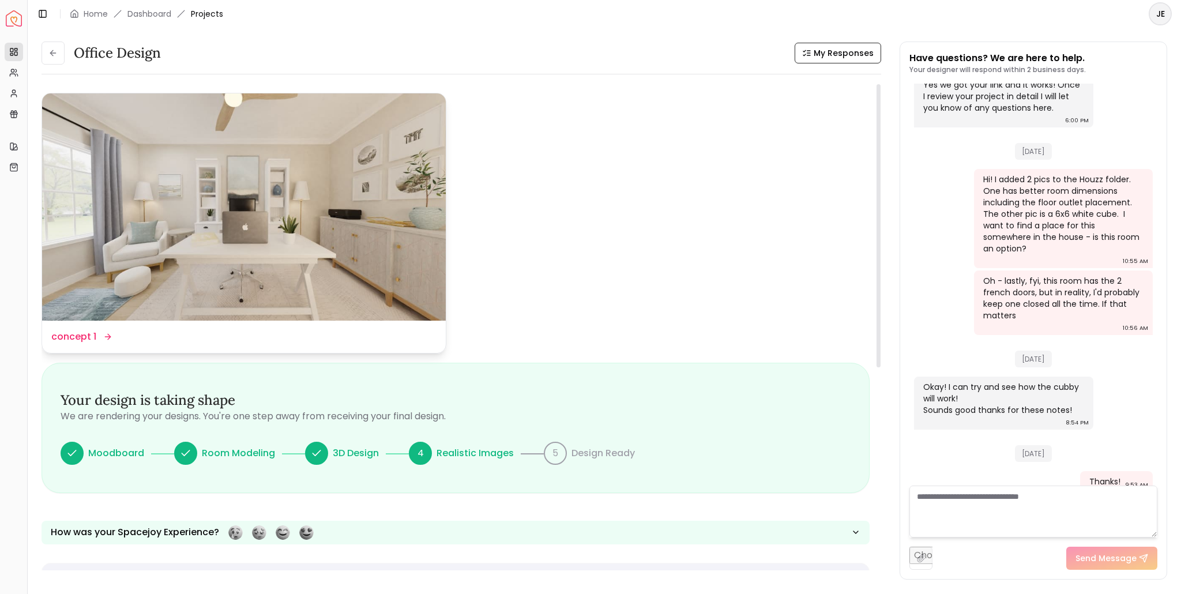
click at [104, 336] on icon at bounding box center [107, 336] width 9 height 9
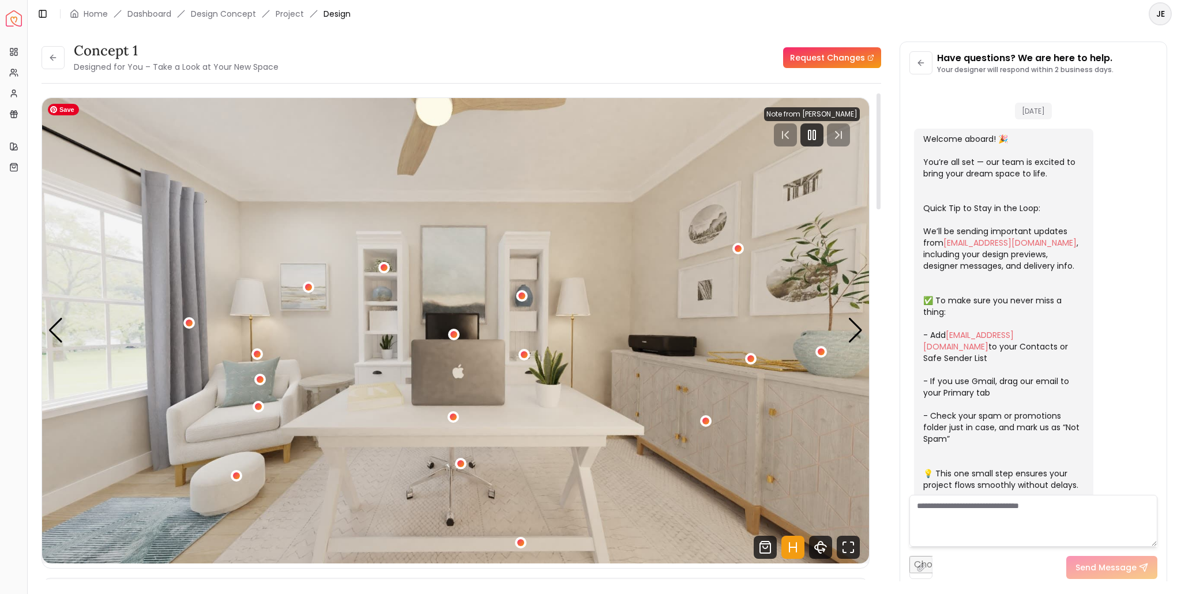
scroll to position [1595, 0]
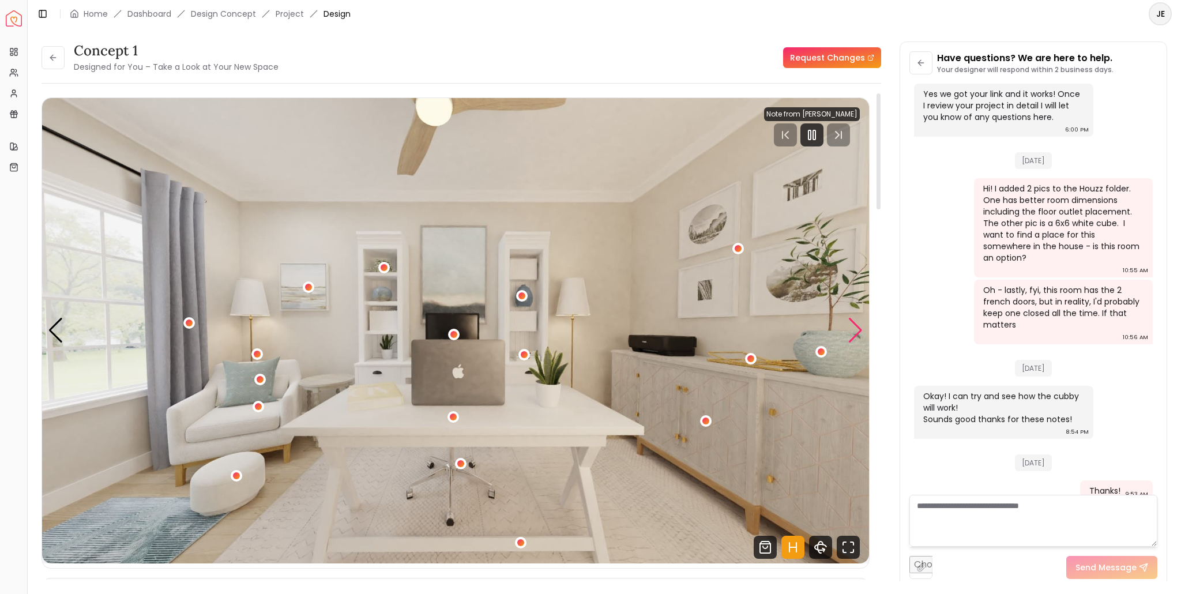
click at [859, 330] on div "Next slide" at bounding box center [855, 330] width 16 height 25
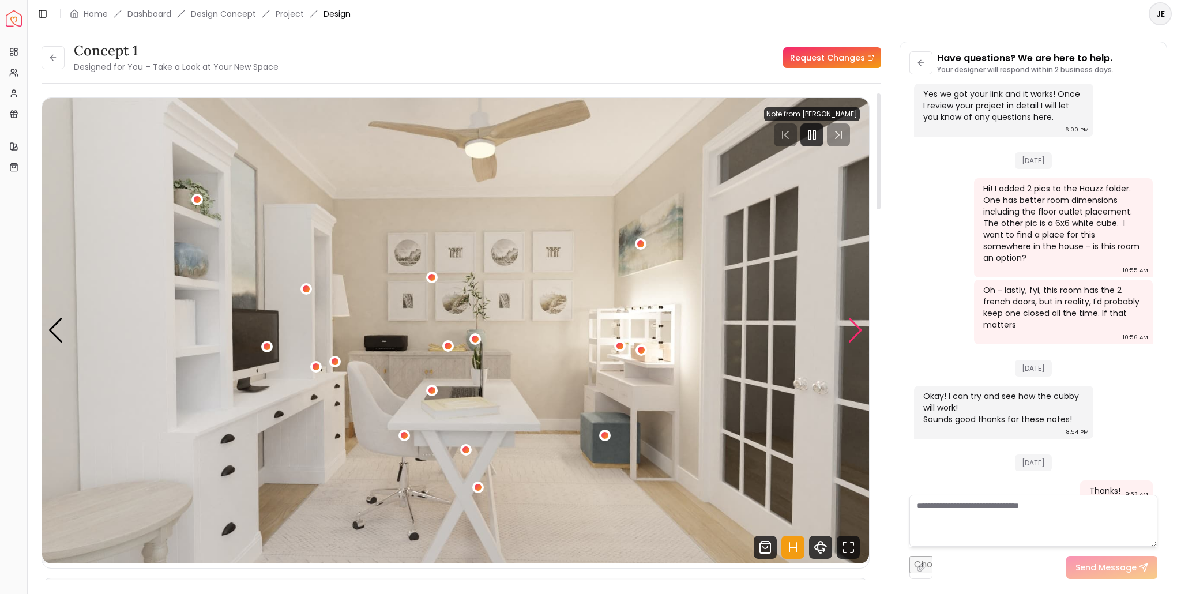
click at [859, 330] on div "Next slide" at bounding box center [855, 330] width 16 height 25
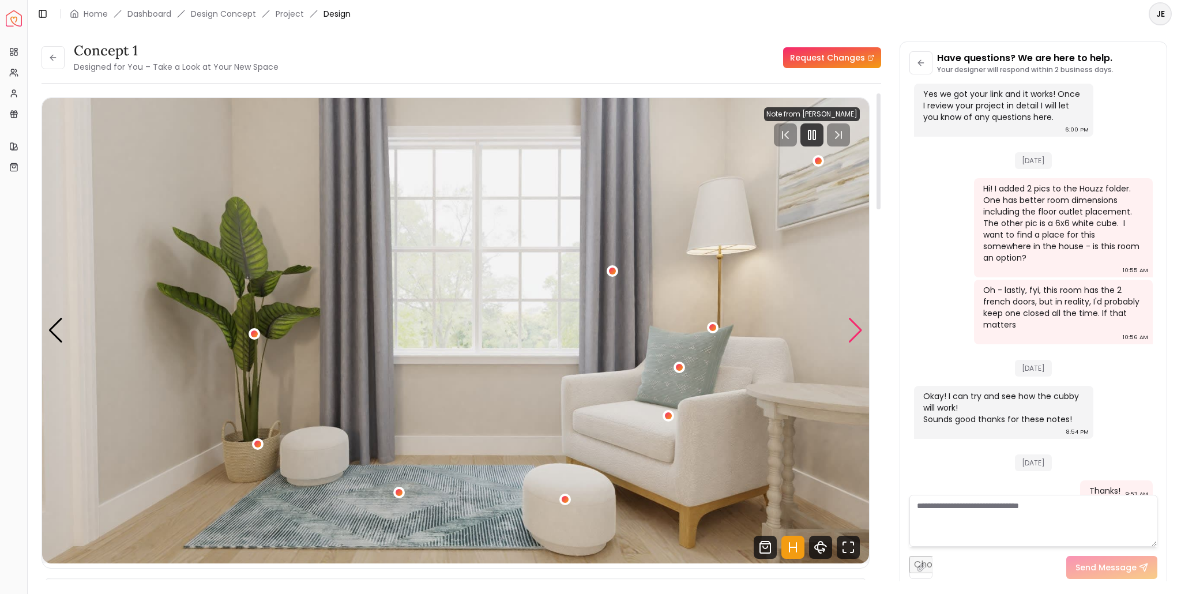
click at [859, 330] on div "Next slide" at bounding box center [855, 330] width 16 height 25
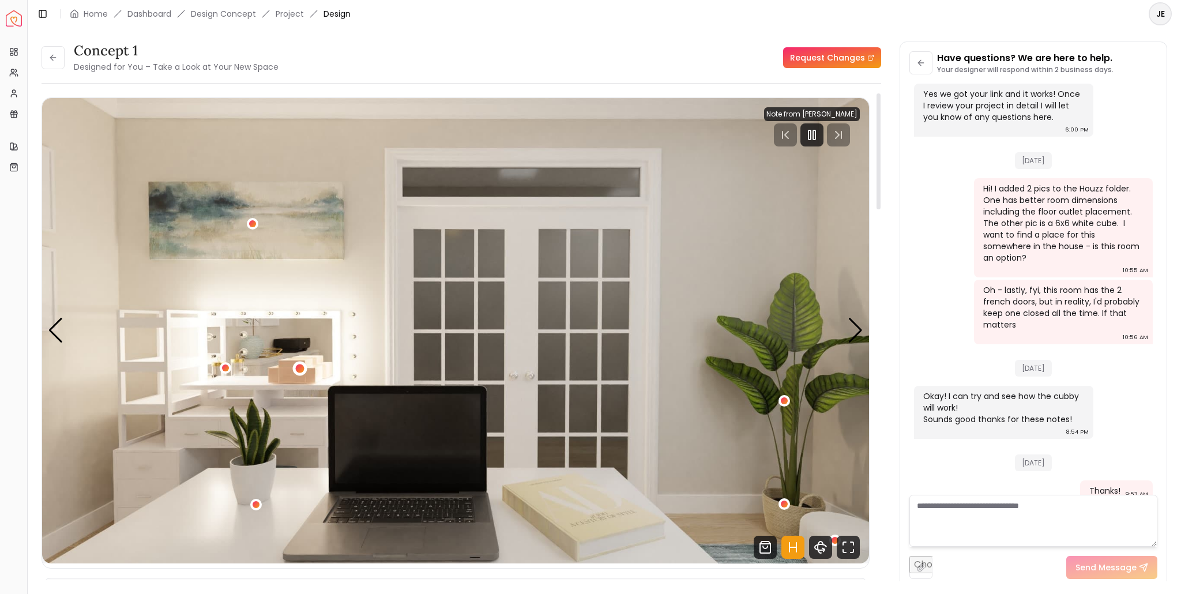
click at [299, 366] on div "4 / 5" at bounding box center [300, 368] width 9 height 9
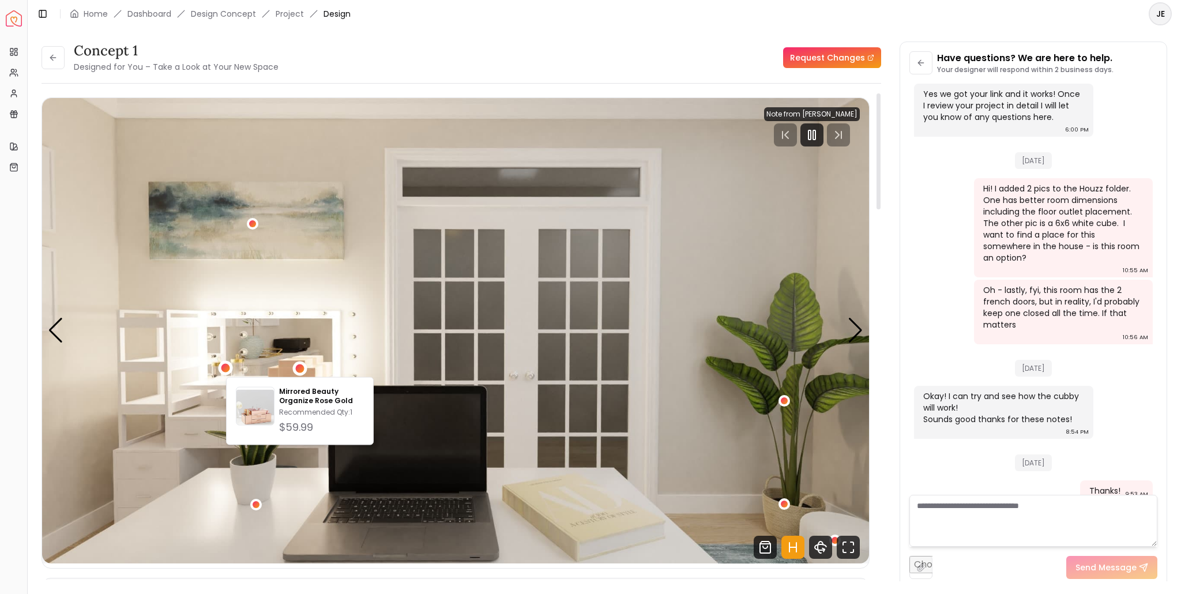
click at [225, 368] on div "4 / 5" at bounding box center [225, 368] width 9 height 9
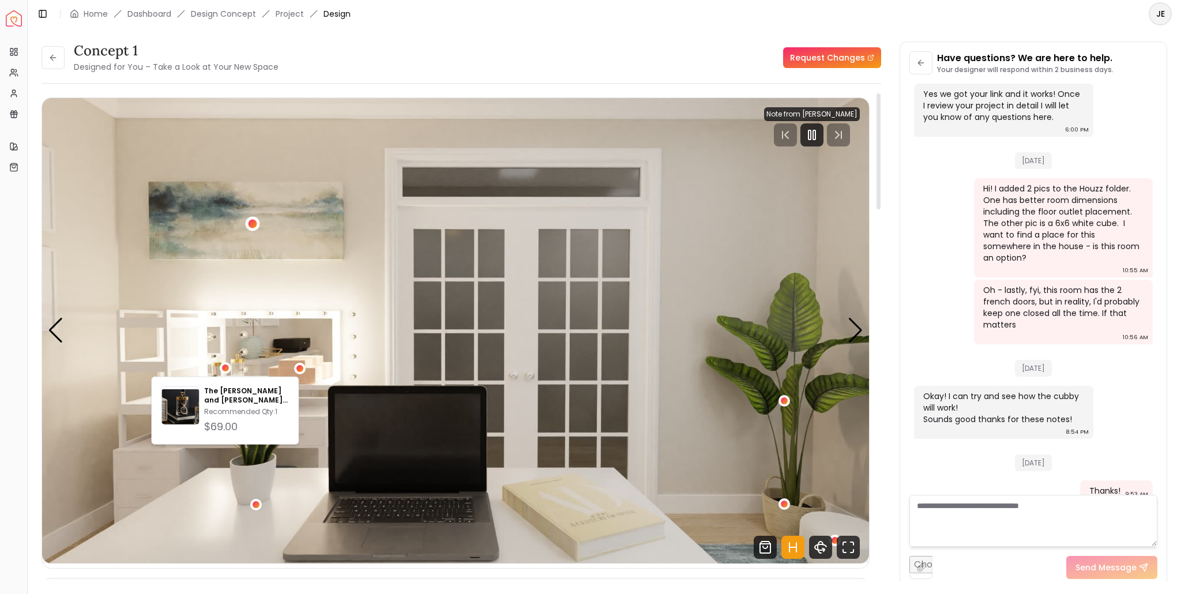
click at [253, 221] on div "4 / 5" at bounding box center [252, 223] width 9 height 9
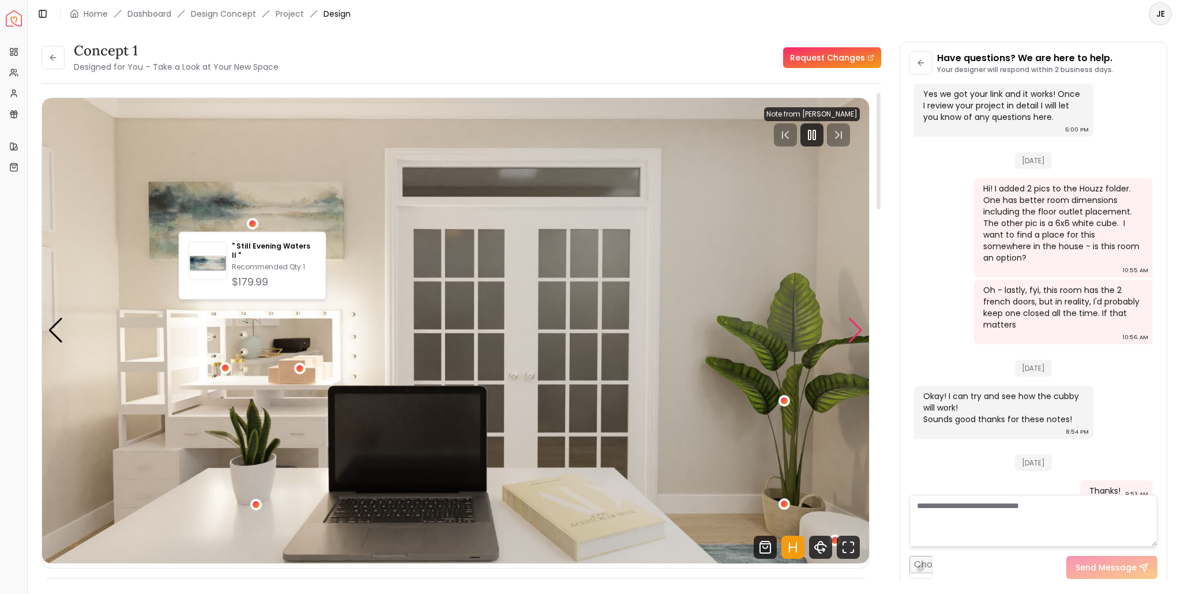
click at [855, 329] on div "Next slide" at bounding box center [855, 330] width 16 height 25
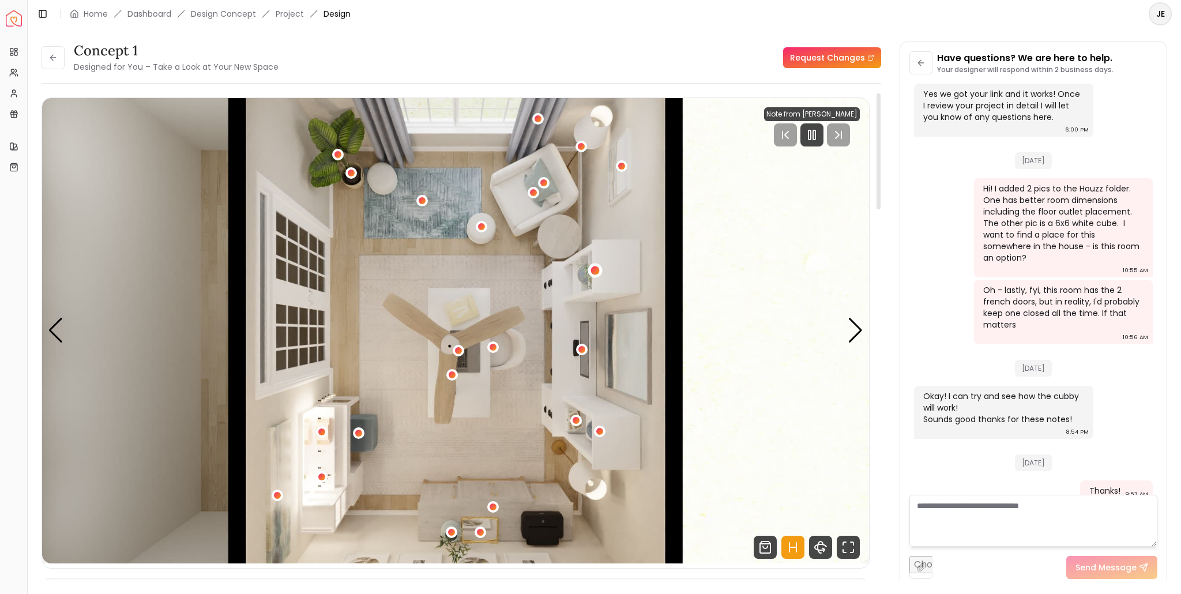
click at [595, 269] on div "5 / 5" at bounding box center [594, 270] width 9 height 9
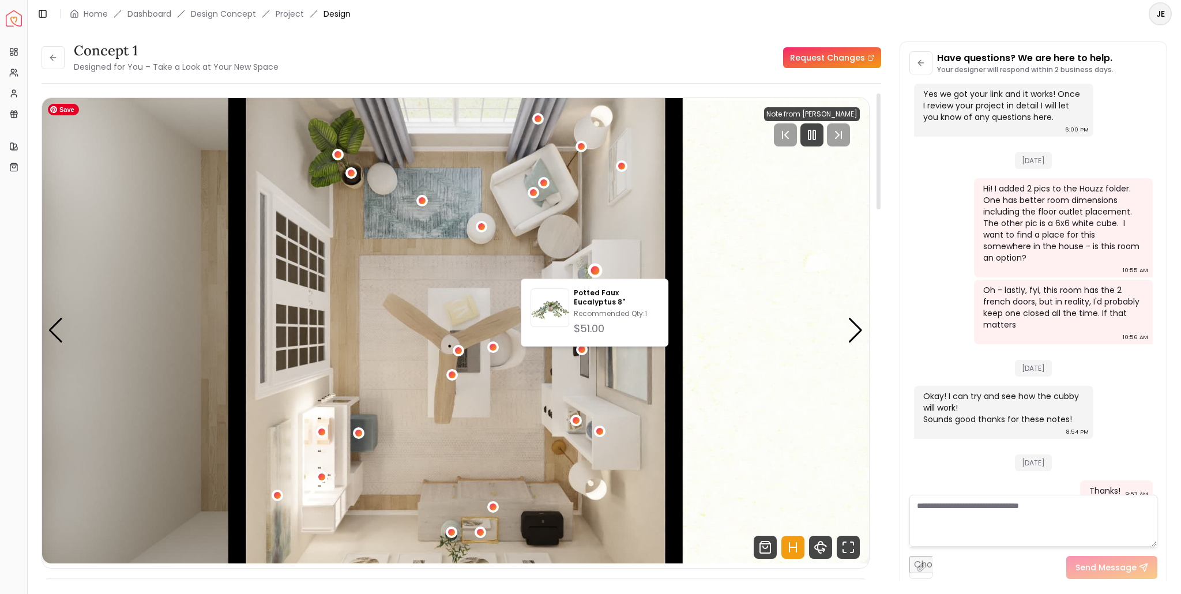
click at [660, 398] on img "5 / 5" at bounding box center [455, 330] width 827 height 465
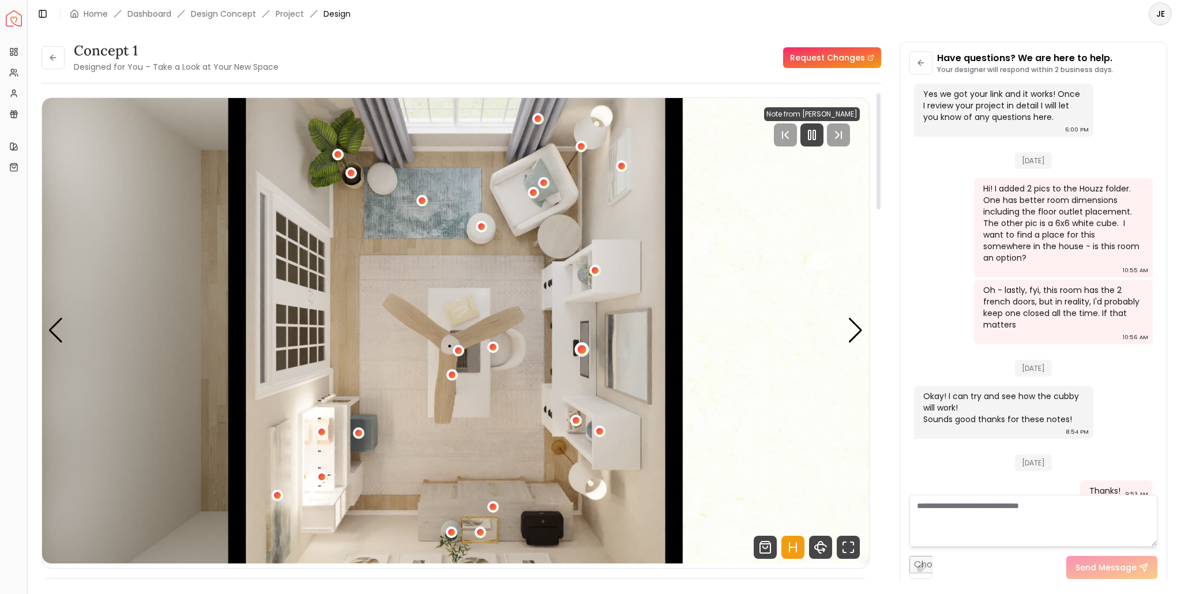
click at [579, 348] on div "5 / 5" at bounding box center [582, 349] width 9 height 9
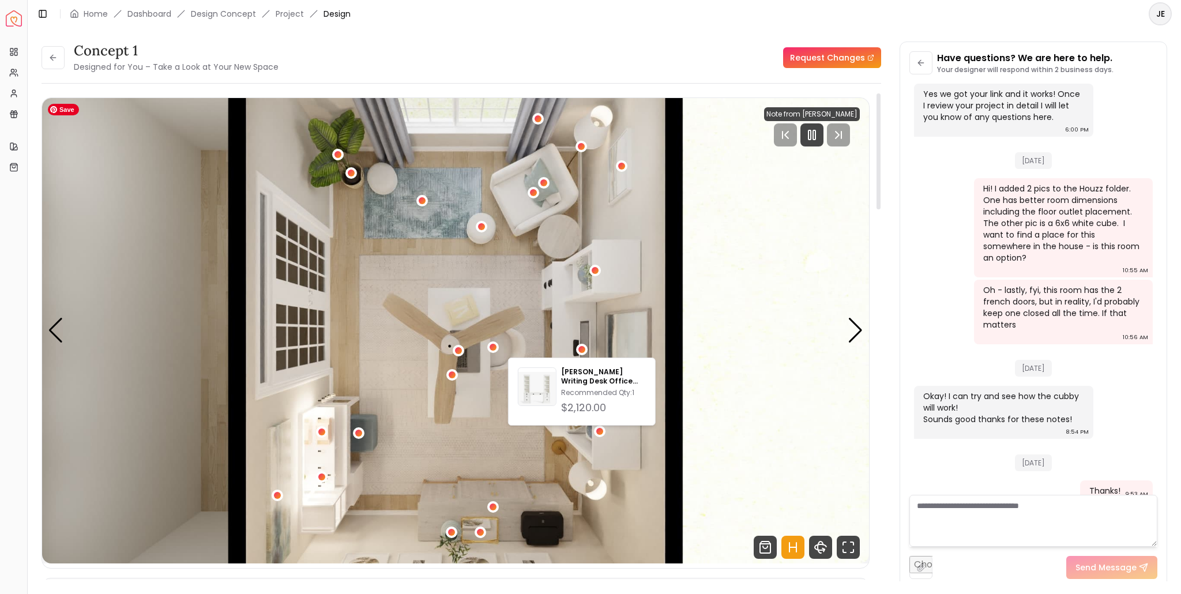
click at [616, 448] on img "5 / 5" at bounding box center [455, 330] width 827 height 465
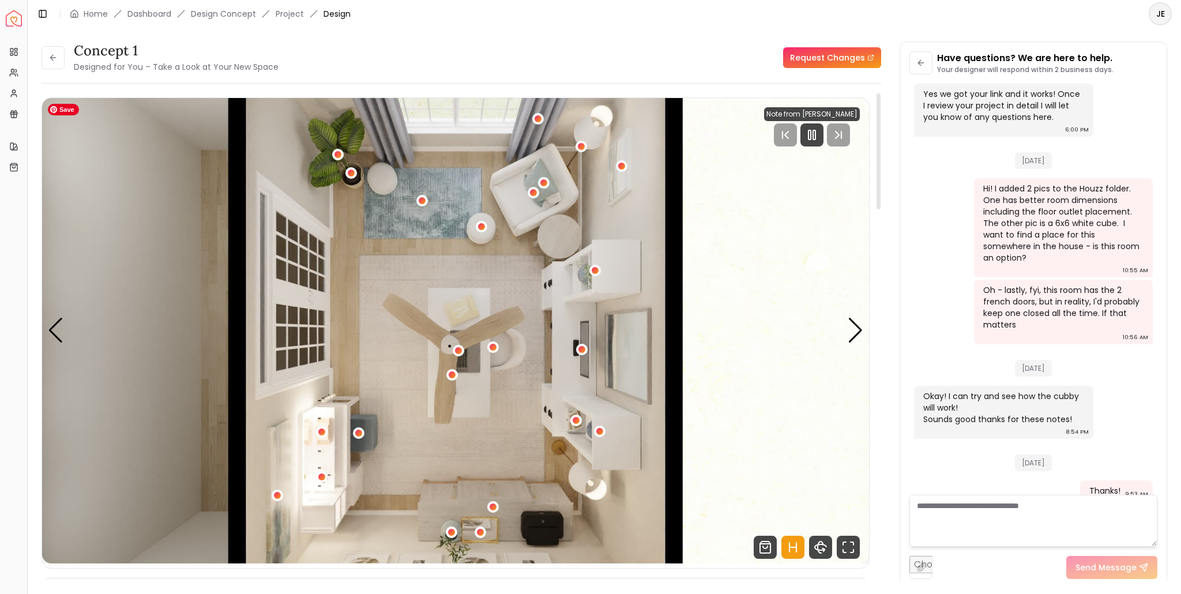
click at [462, 402] on img "5 / 5" at bounding box center [455, 330] width 827 height 465
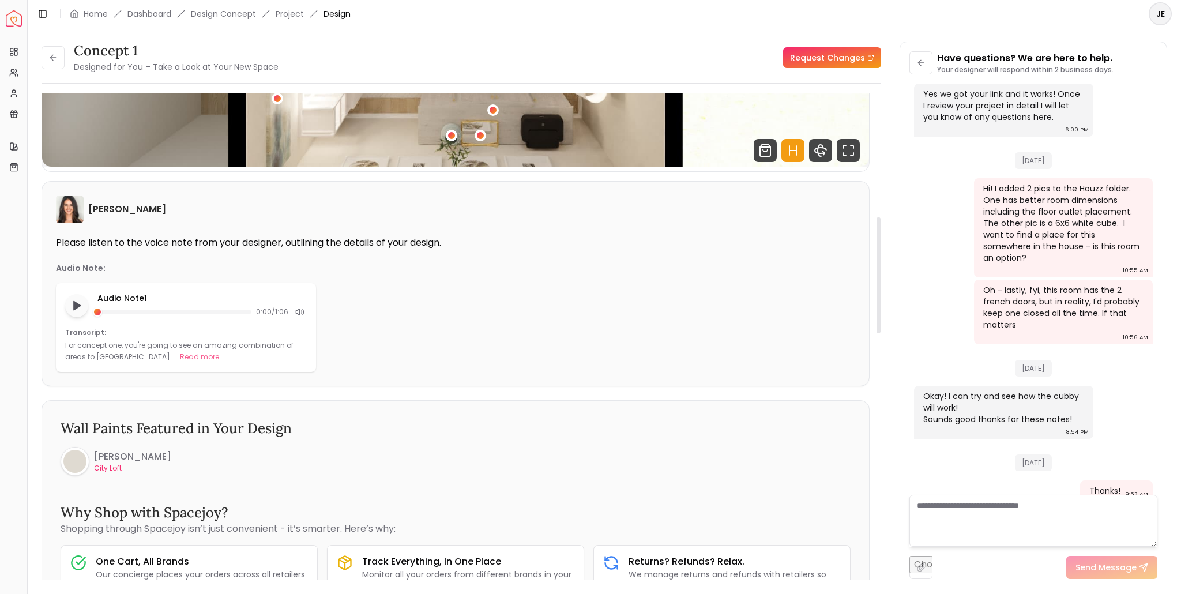
scroll to position [519, 0]
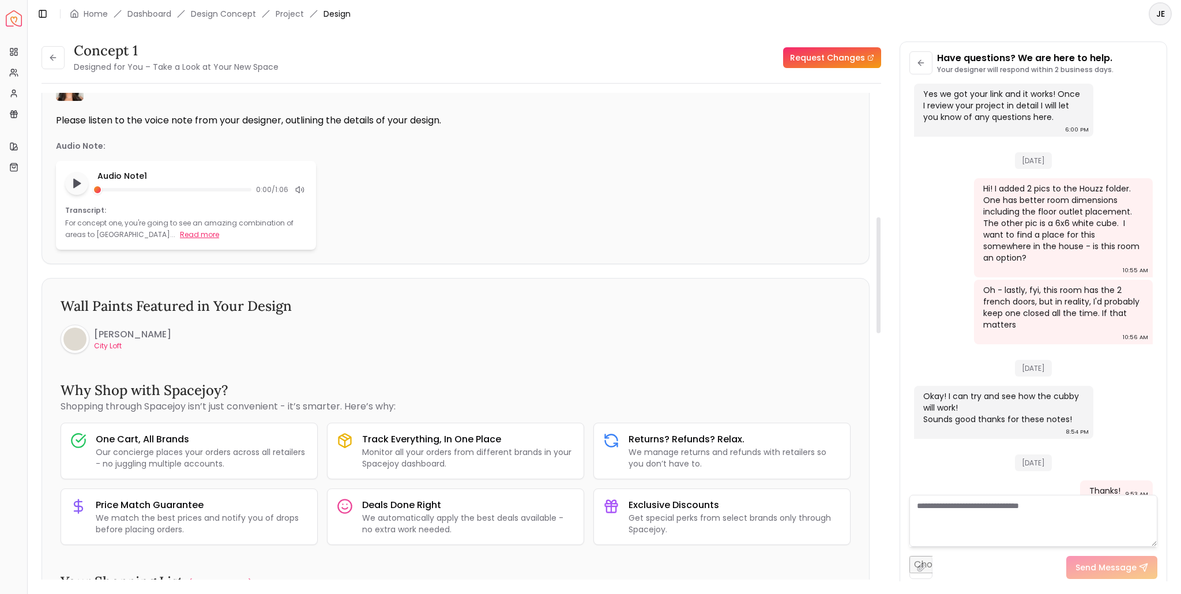
click at [180, 235] on button "Read more" at bounding box center [199, 235] width 39 height 12
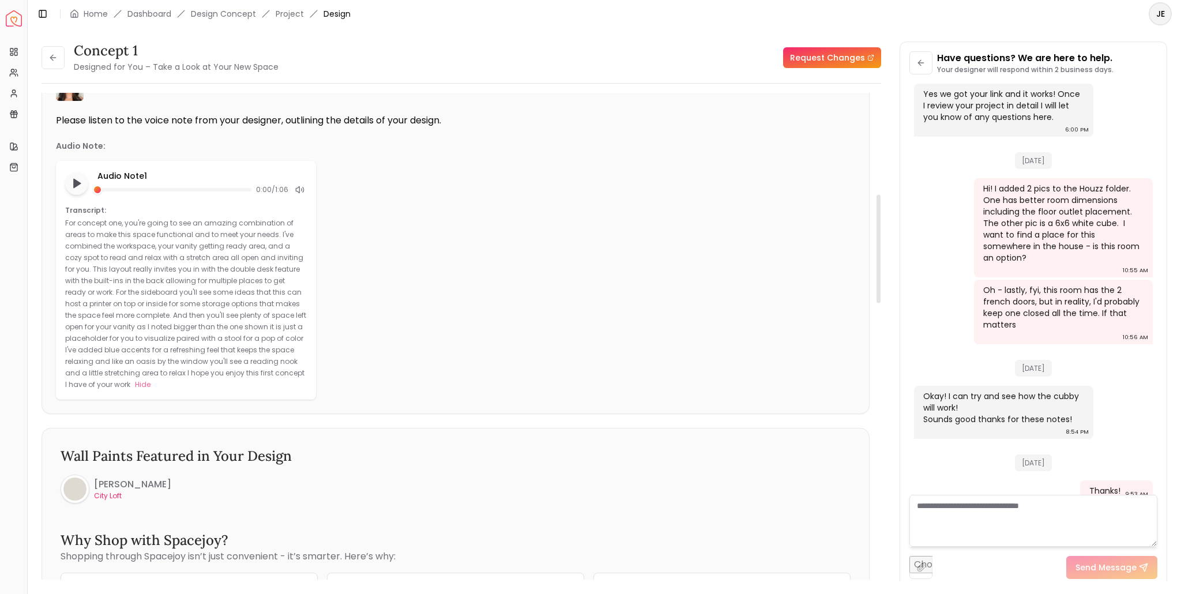
scroll to position [0, 0]
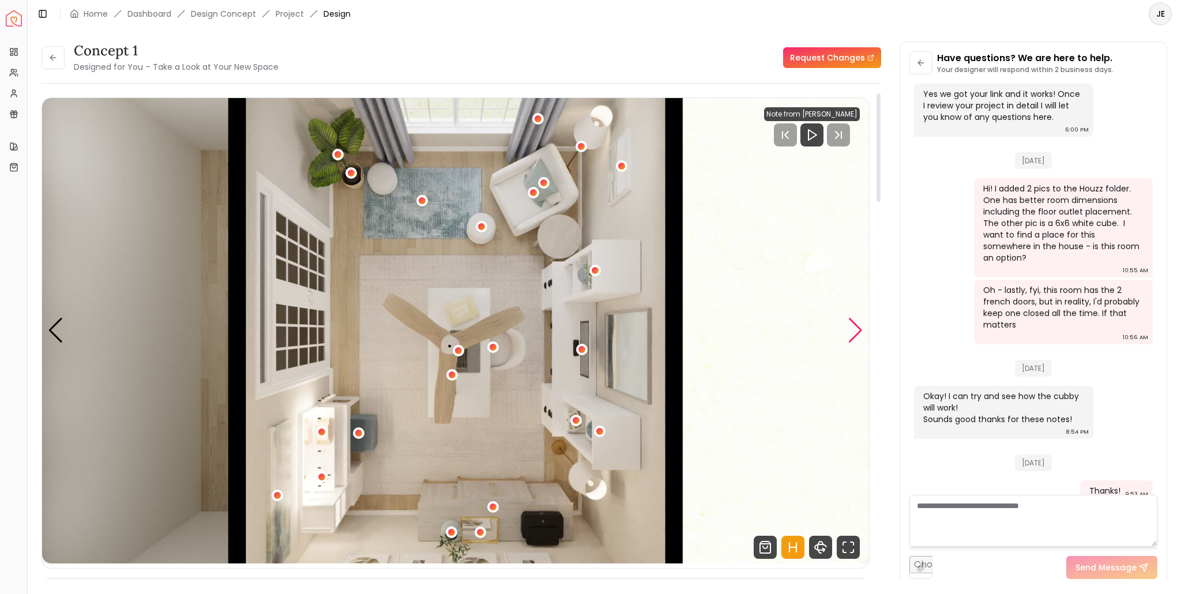
click at [855, 330] on div "Next slide" at bounding box center [855, 330] width 16 height 25
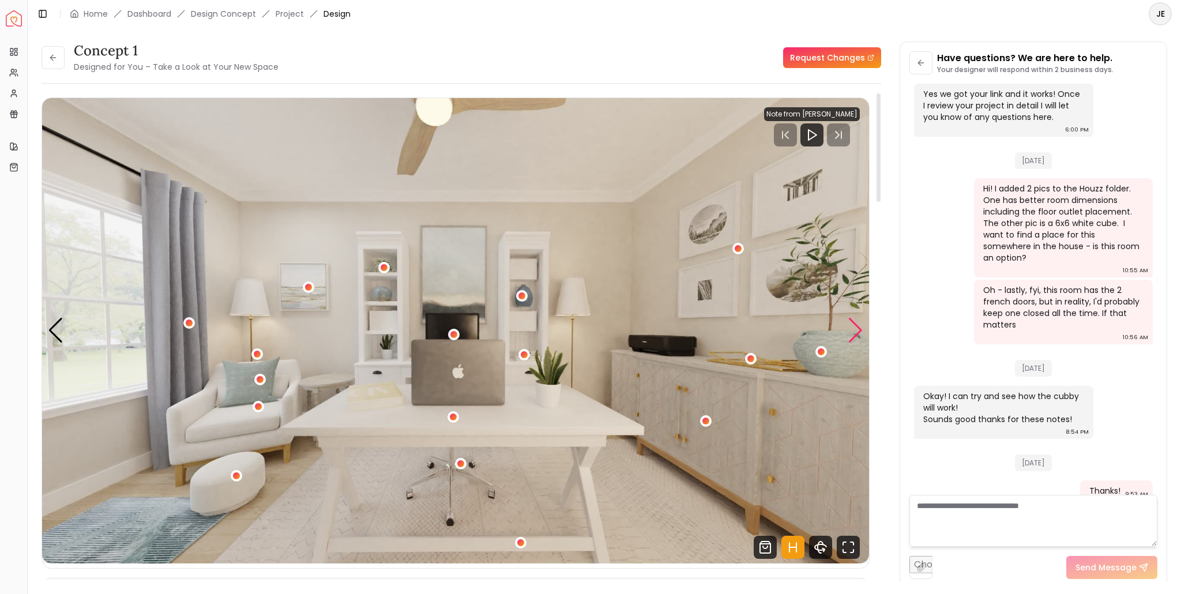
click at [855, 330] on div "Next slide" at bounding box center [855, 330] width 16 height 25
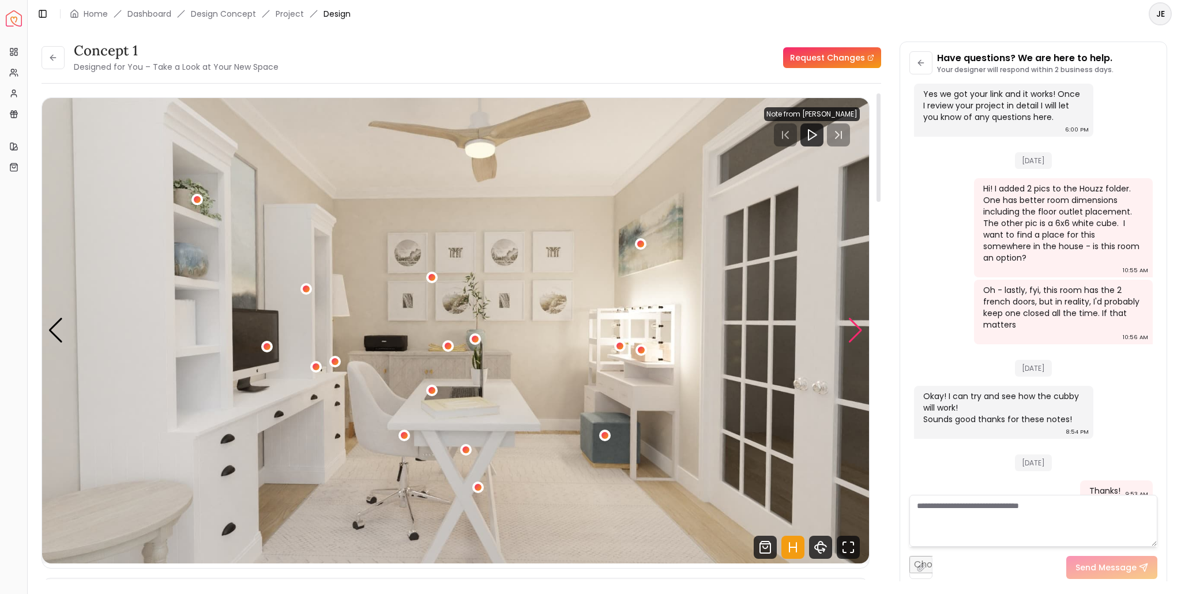
click at [855, 330] on div "Next slide" at bounding box center [855, 330] width 16 height 25
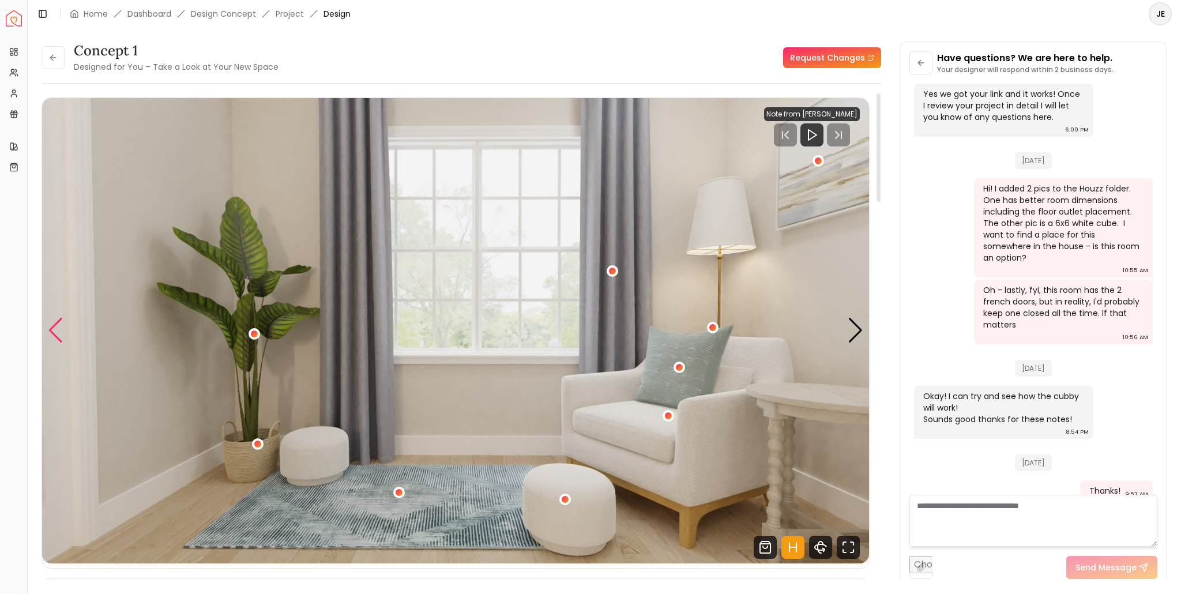
click at [58, 325] on div "Previous slide" at bounding box center [56, 330] width 16 height 25
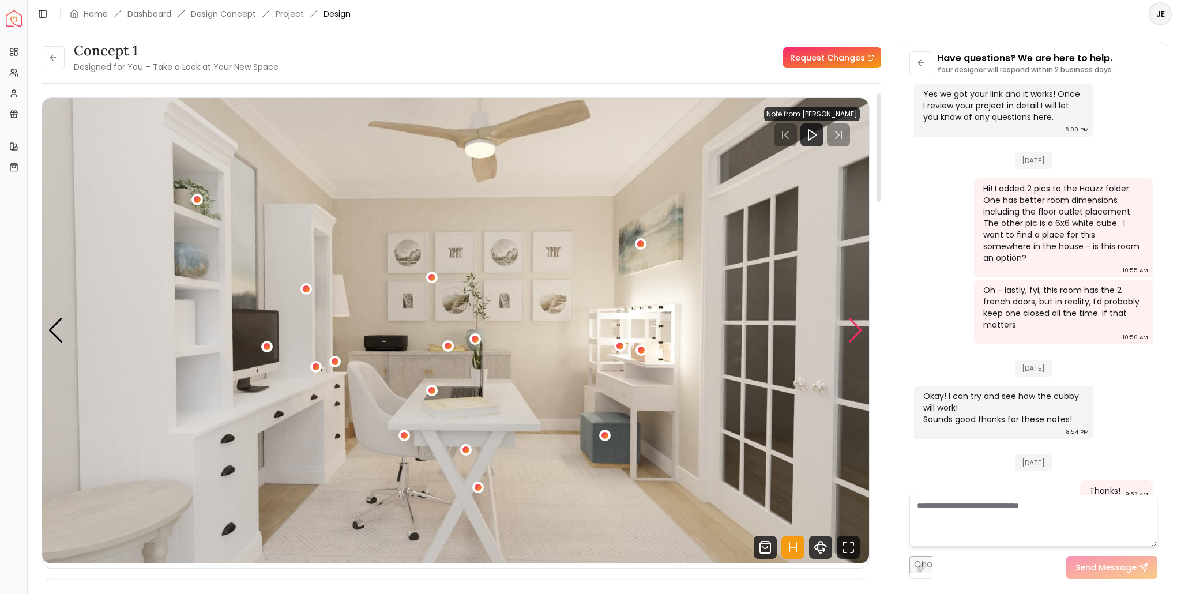
click at [856, 334] on div "Next slide" at bounding box center [855, 330] width 16 height 25
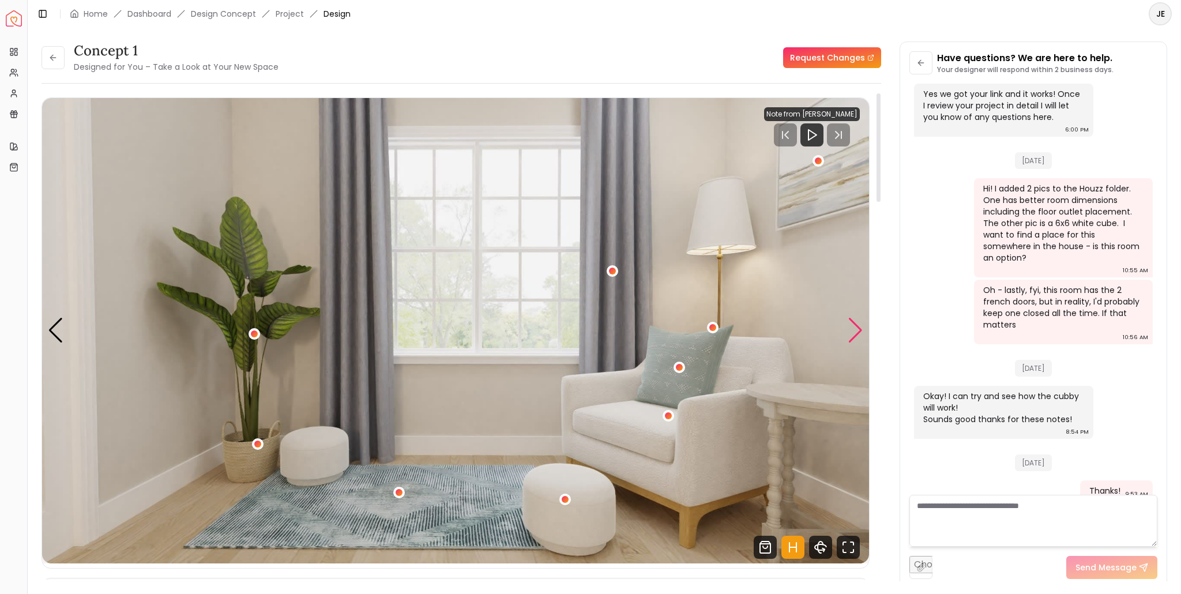
click at [856, 334] on div "Next slide" at bounding box center [855, 330] width 16 height 25
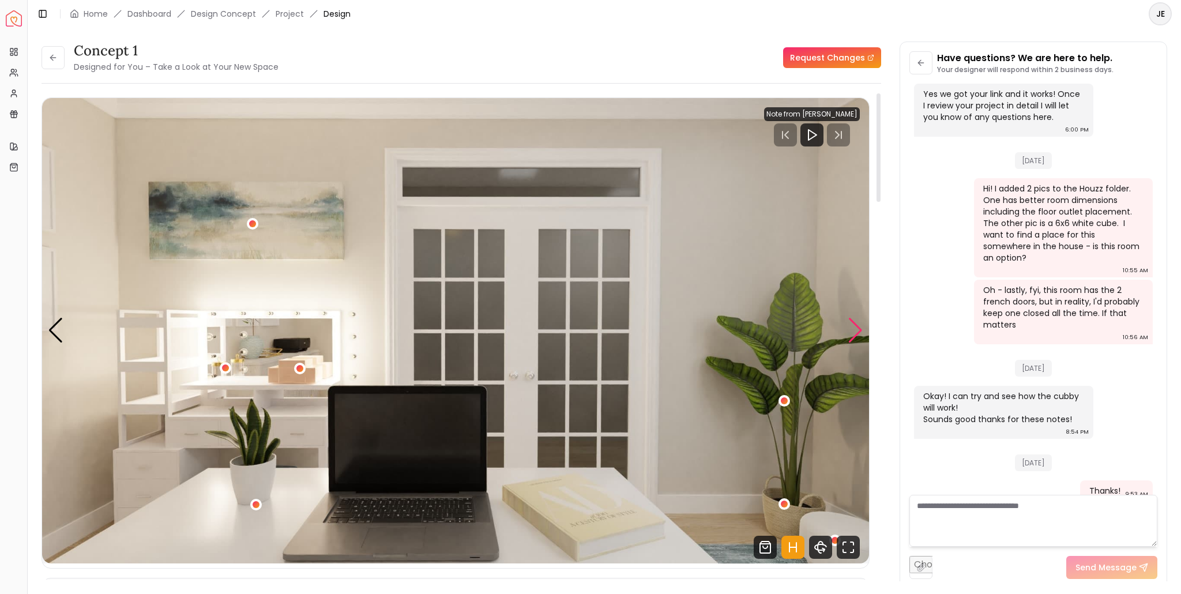
click at [856, 334] on div "Next slide" at bounding box center [855, 330] width 16 height 25
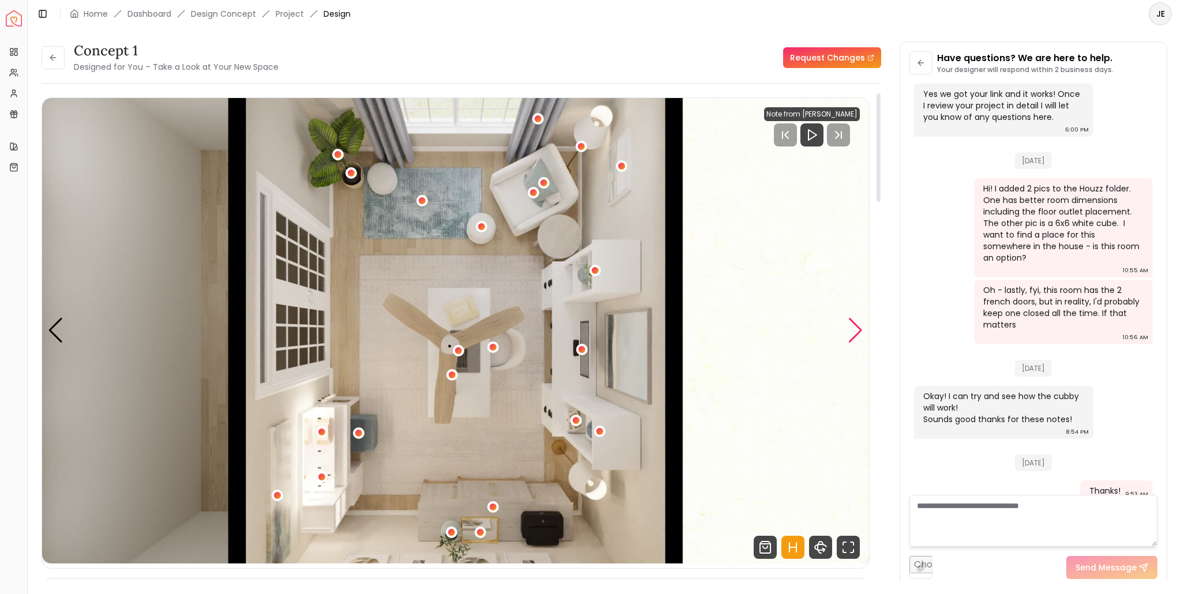
click at [856, 334] on div "Next slide" at bounding box center [855, 330] width 16 height 25
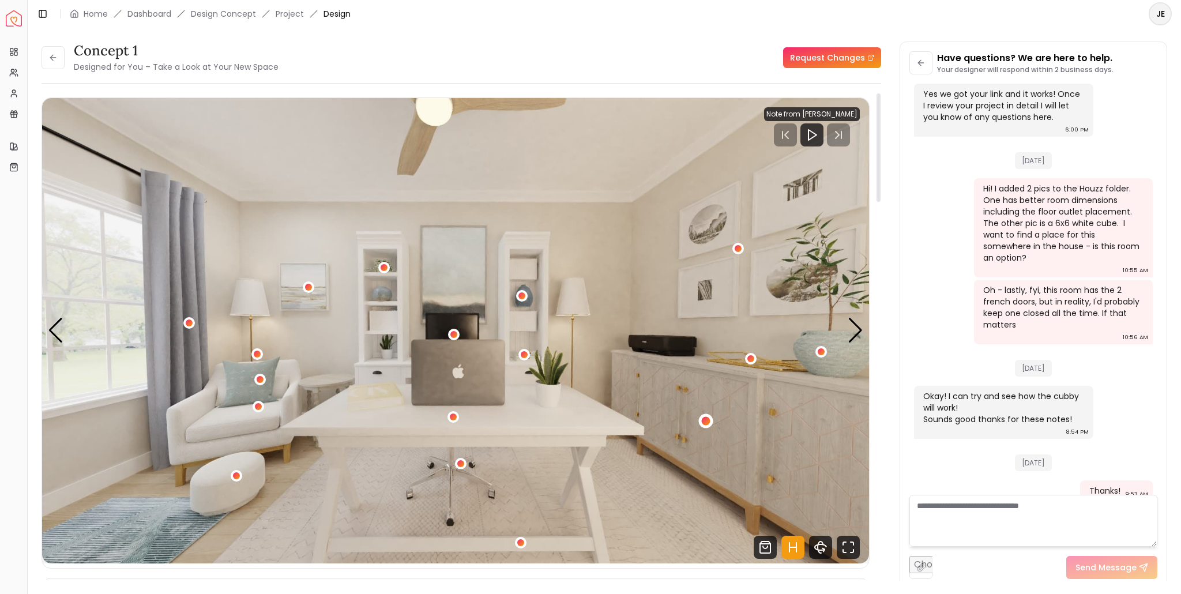
click at [706, 419] on div "1 / 5" at bounding box center [705, 420] width 9 height 9
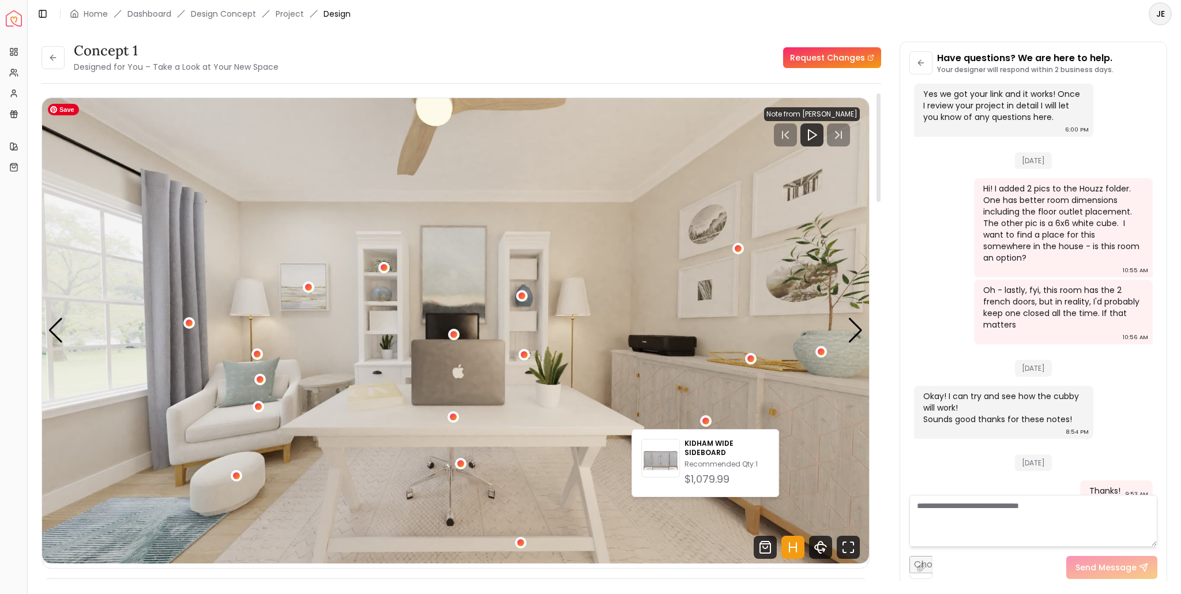
click at [751, 404] on img "1 / 5" at bounding box center [455, 330] width 827 height 465
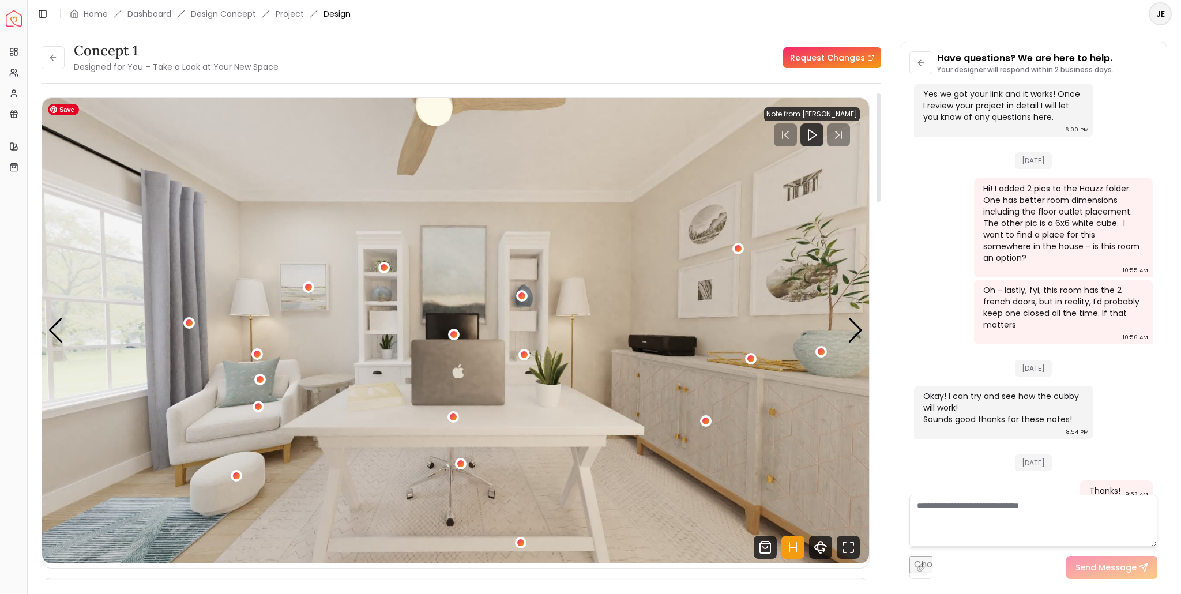
click at [706, 408] on img "1 / 5" at bounding box center [455, 330] width 827 height 465
click at [705, 417] on div "1 / 5" at bounding box center [705, 420] width 9 height 9
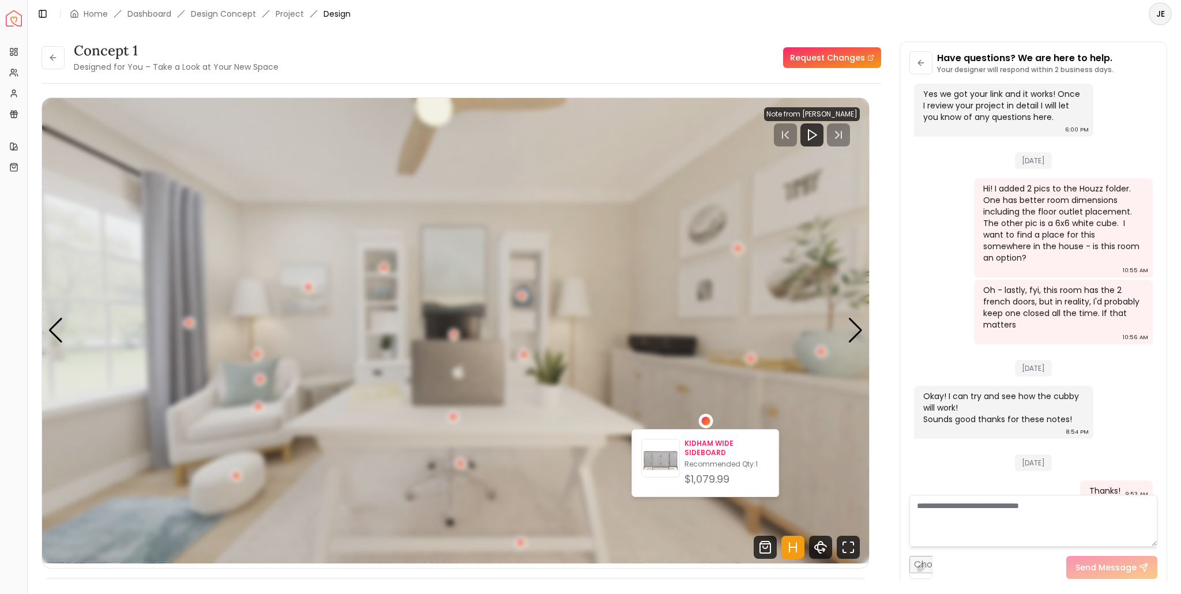
click at [655, 459] on img at bounding box center [660, 460] width 37 height 37
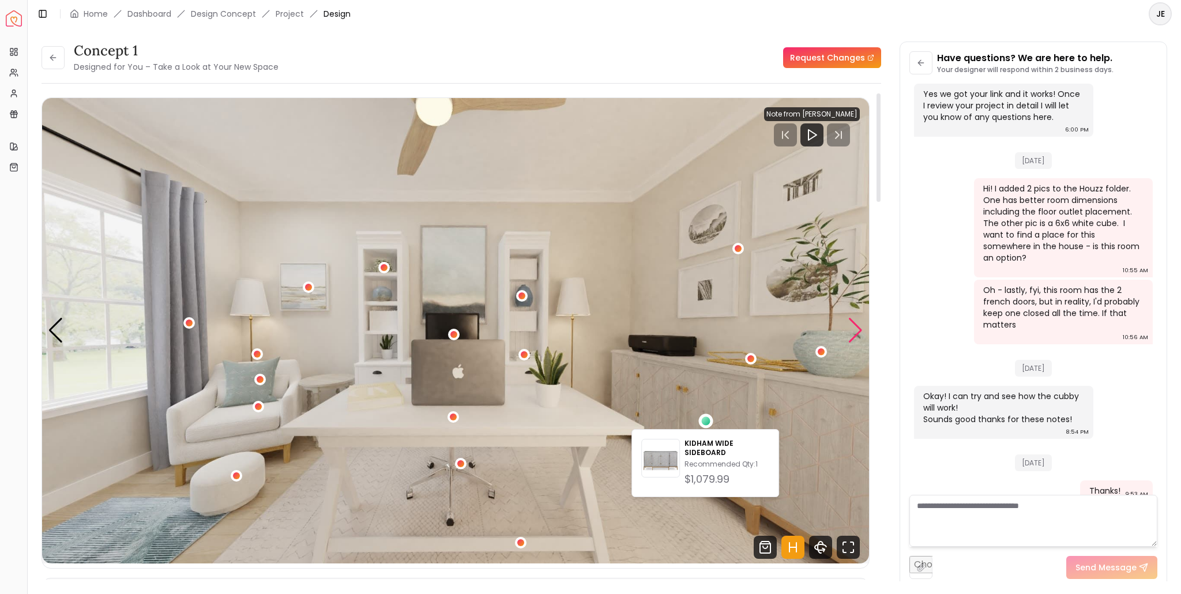
click at [857, 330] on div "Next slide" at bounding box center [855, 330] width 16 height 25
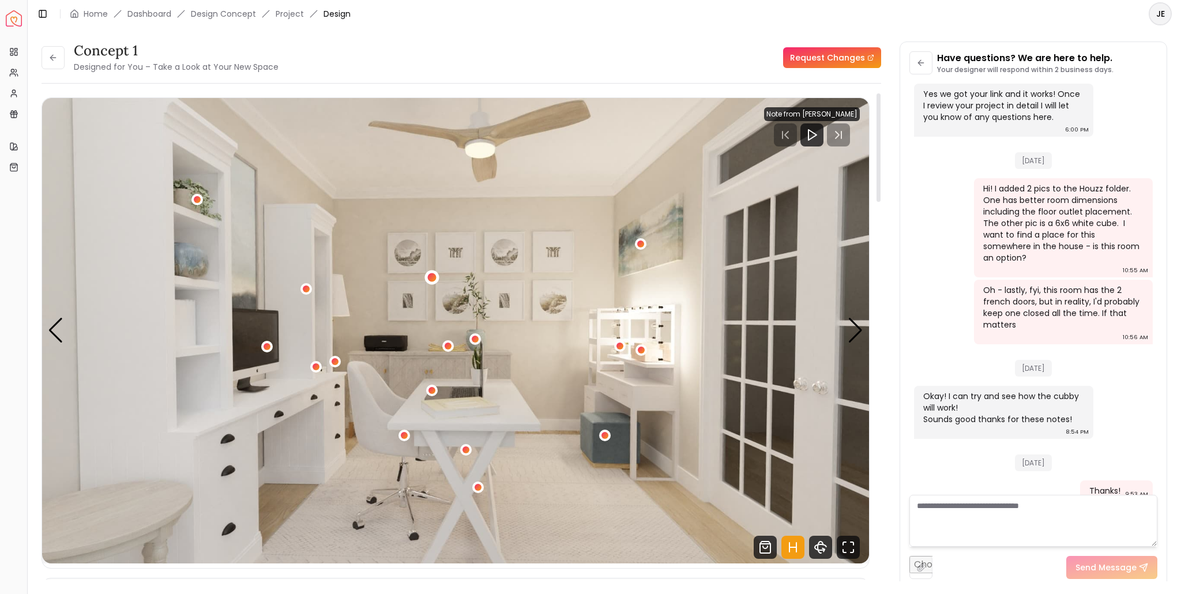
click at [431, 276] on div "2 / 5" at bounding box center [432, 277] width 9 height 9
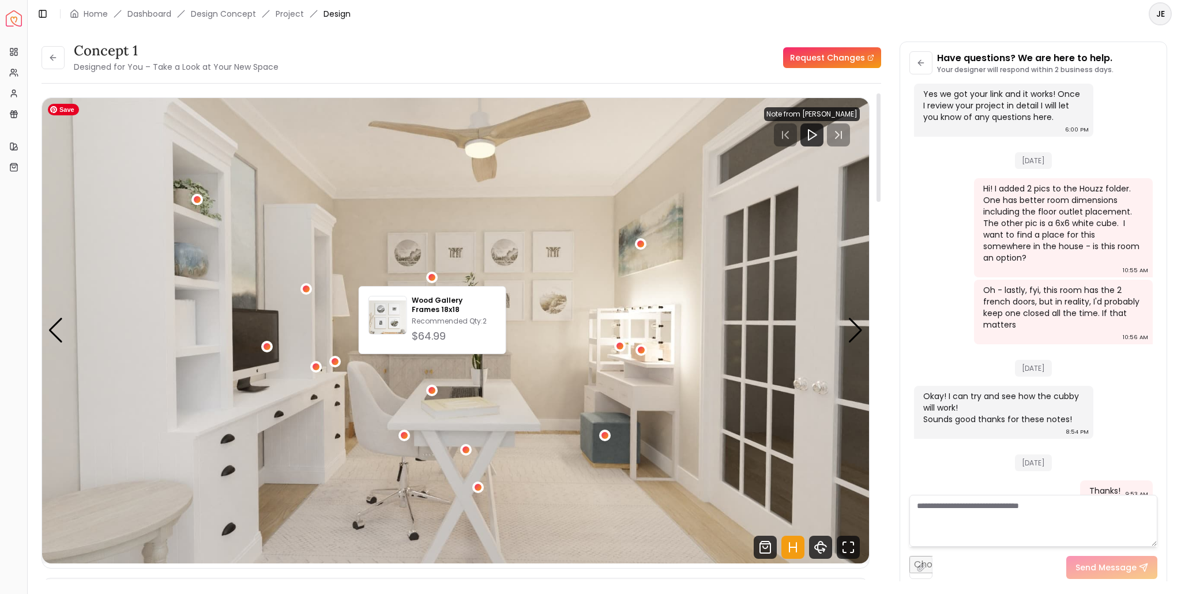
click at [542, 340] on img "2 / 5" at bounding box center [455, 330] width 827 height 465
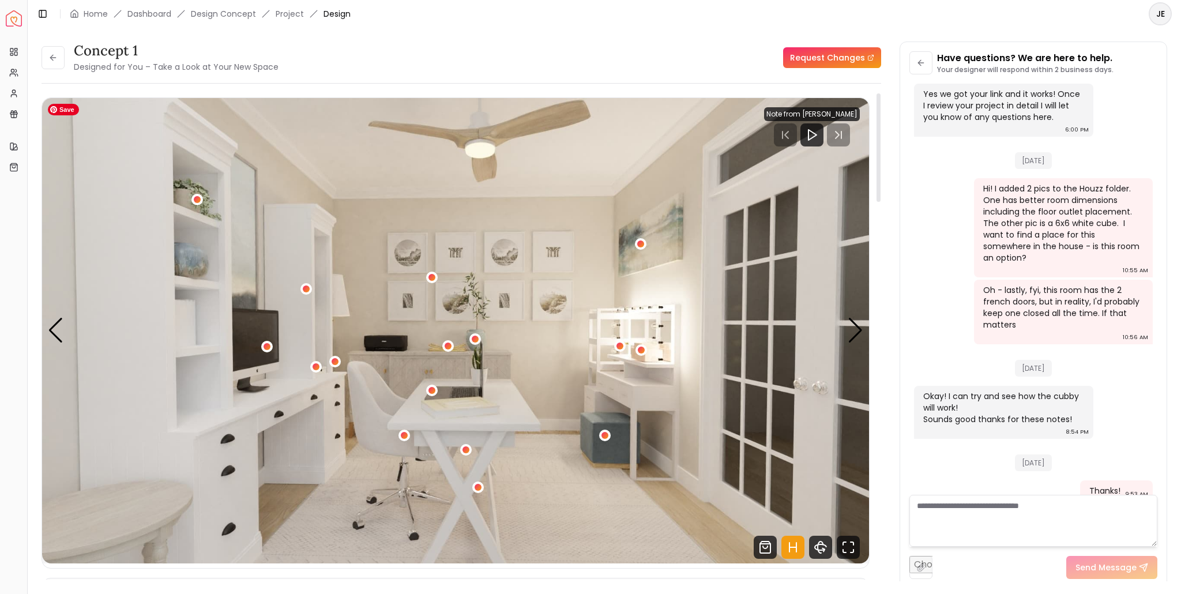
click at [528, 133] on img "2 / 5" at bounding box center [455, 330] width 827 height 465
click at [853, 333] on div "Next slide" at bounding box center [855, 330] width 16 height 25
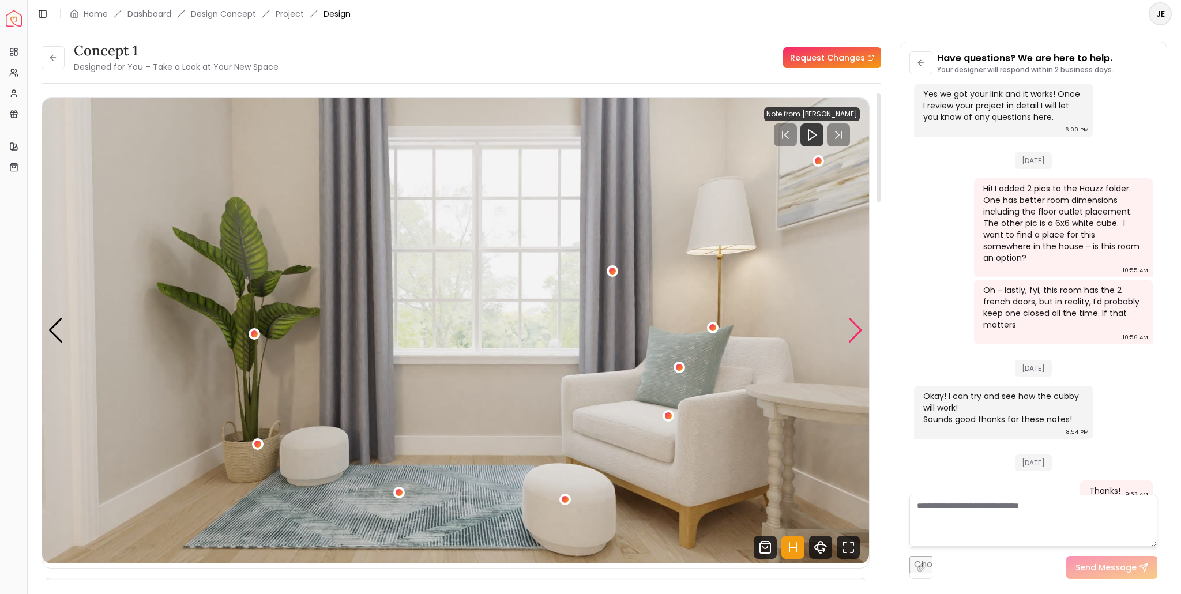
click at [853, 333] on div "Next slide" at bounding box center [855, 330] width 16 height 25
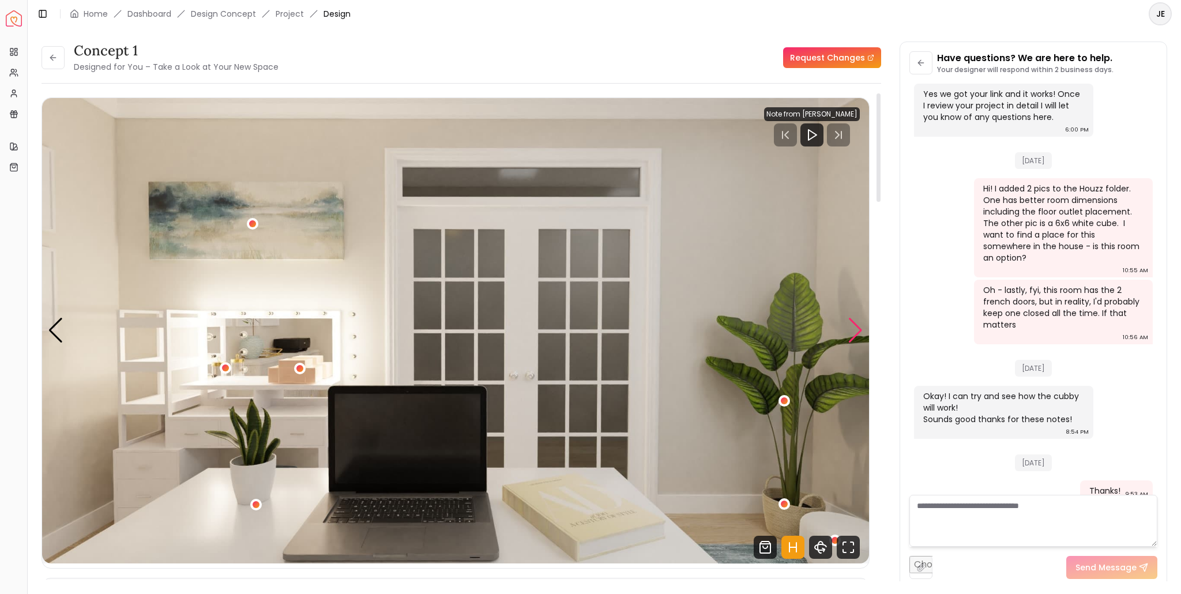
click at [853, 333] on div "Next slide" at bounding box center [855, 330] width 16 height 25
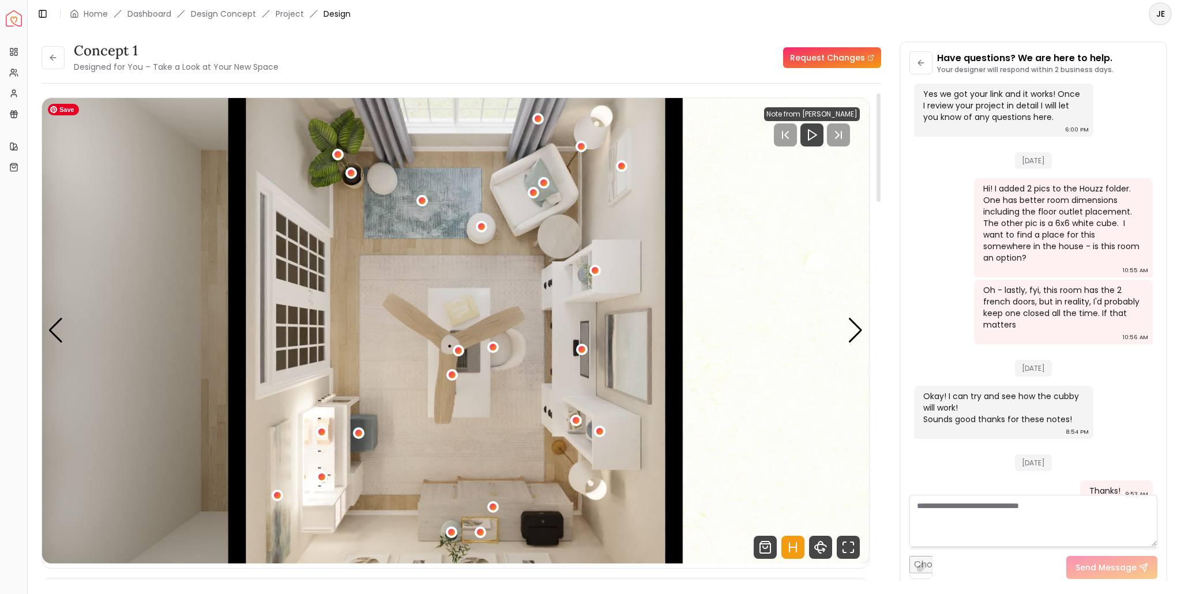
click at [507, 495] on img "5 / 5" at bounding box center [455, 330] width 827 height 465
click at [581, 348] on div "5 / 5" at bounding box center [582, 349] width 9 height 9
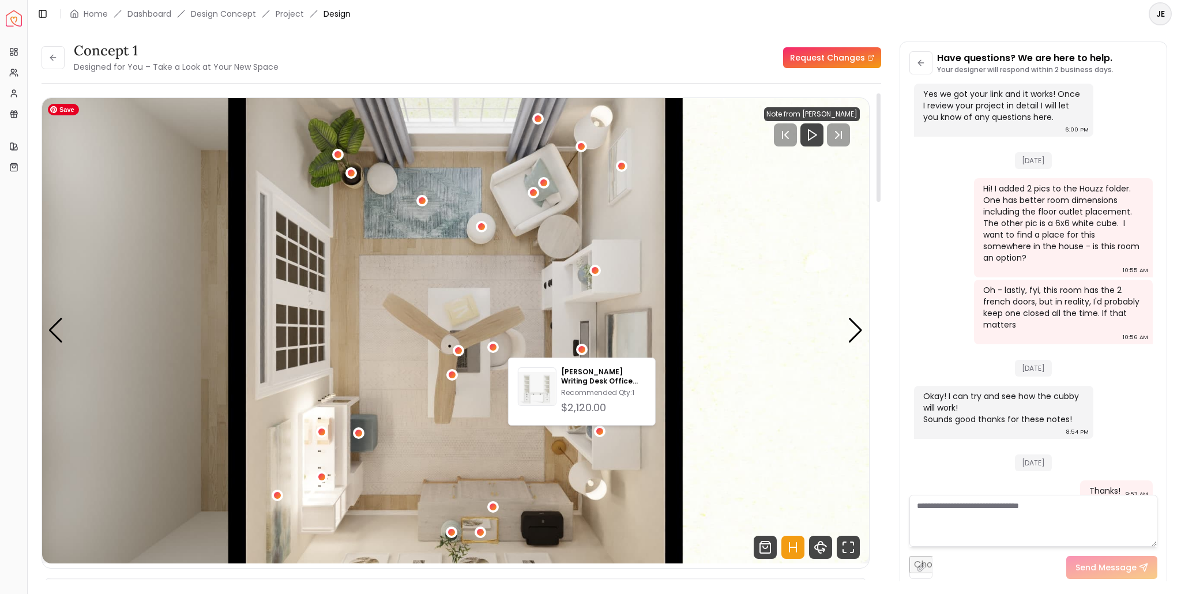
click at [574, 320] on img "5 / 5" at bounding box center [455, 330] width 827 height 465
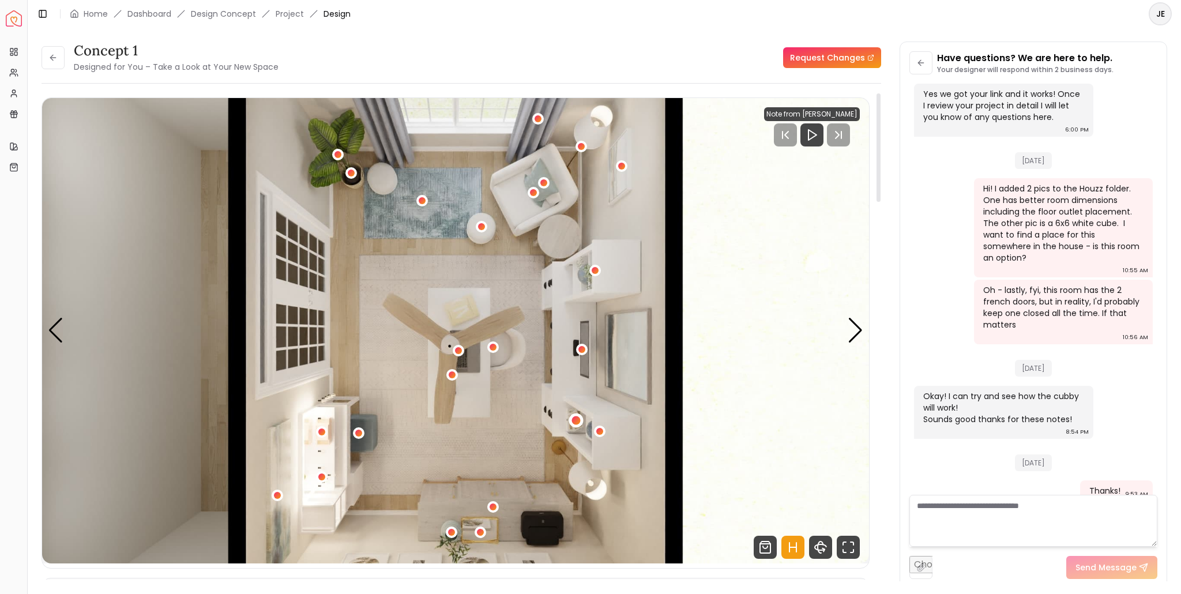
click at [575, 421] on div "5 / 5" at bounding box center [575, 420] width 9 height 9
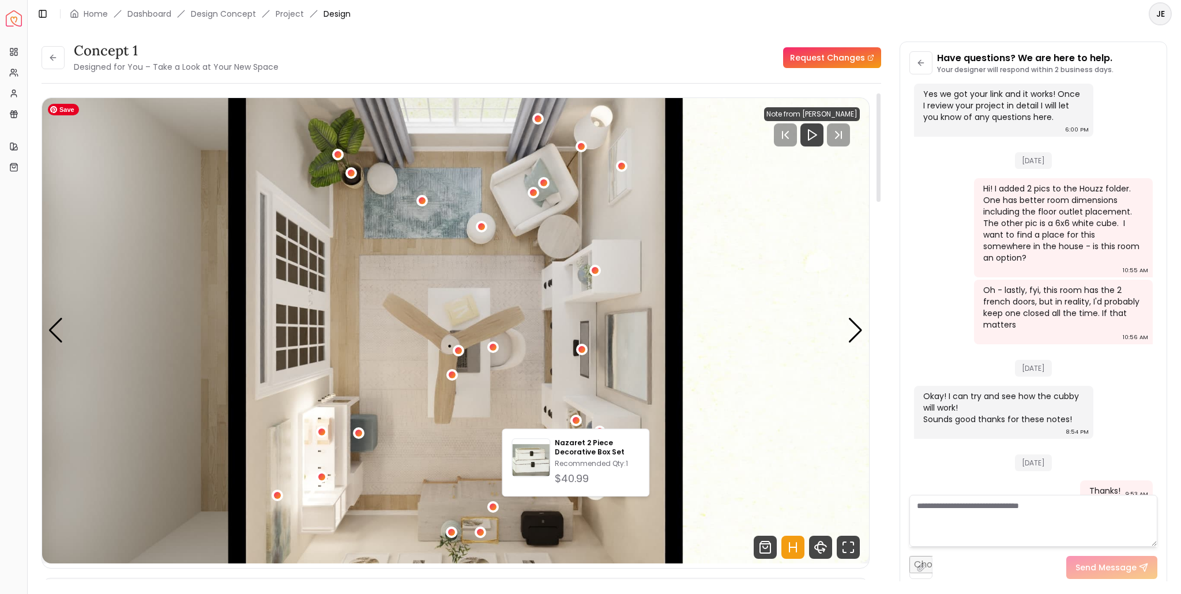
click at [574, 367] on img "5 / 5" at bounding box center [455, 330] width 827 height 465
